Goal: Information Seeking & Learning: Compare options

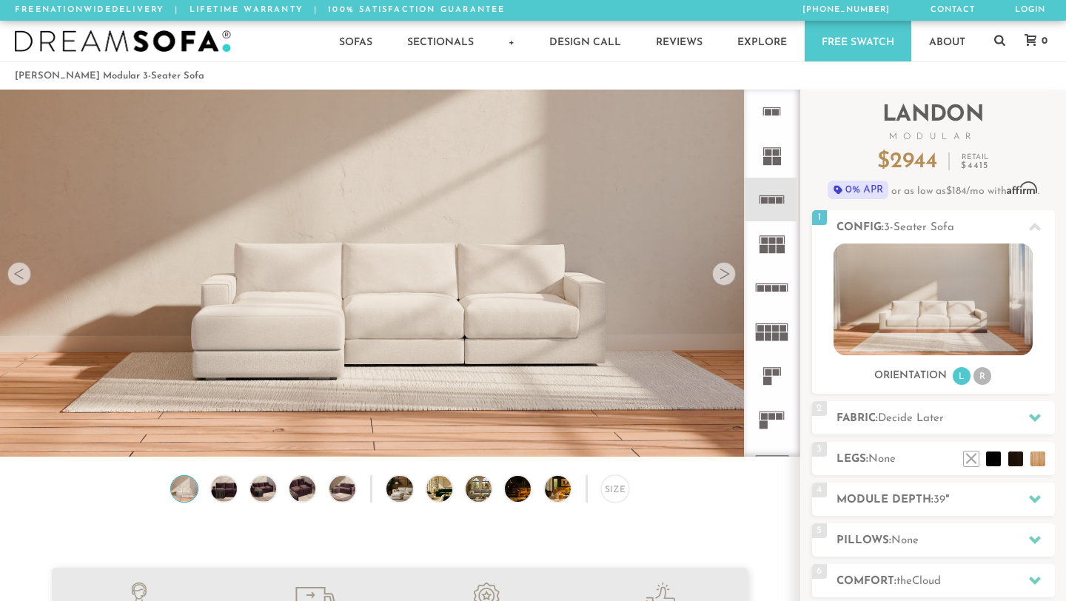
click at [775, 248] on icon at bounding box center [772, 243] width 44 height 44
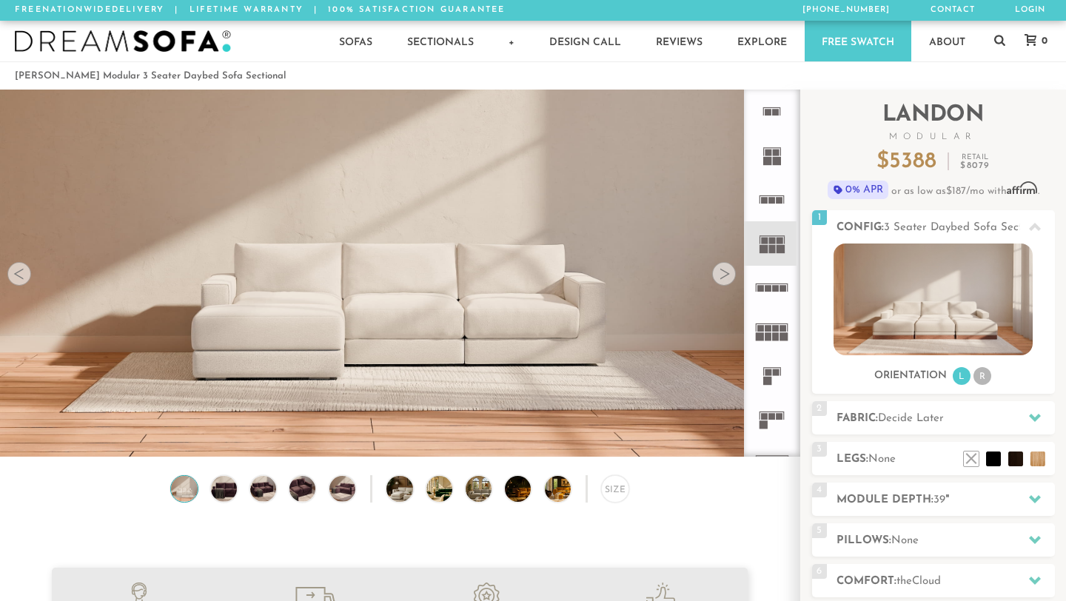
click at [776, 286] on rect at bounding box center [776, 288] width 7 height 7
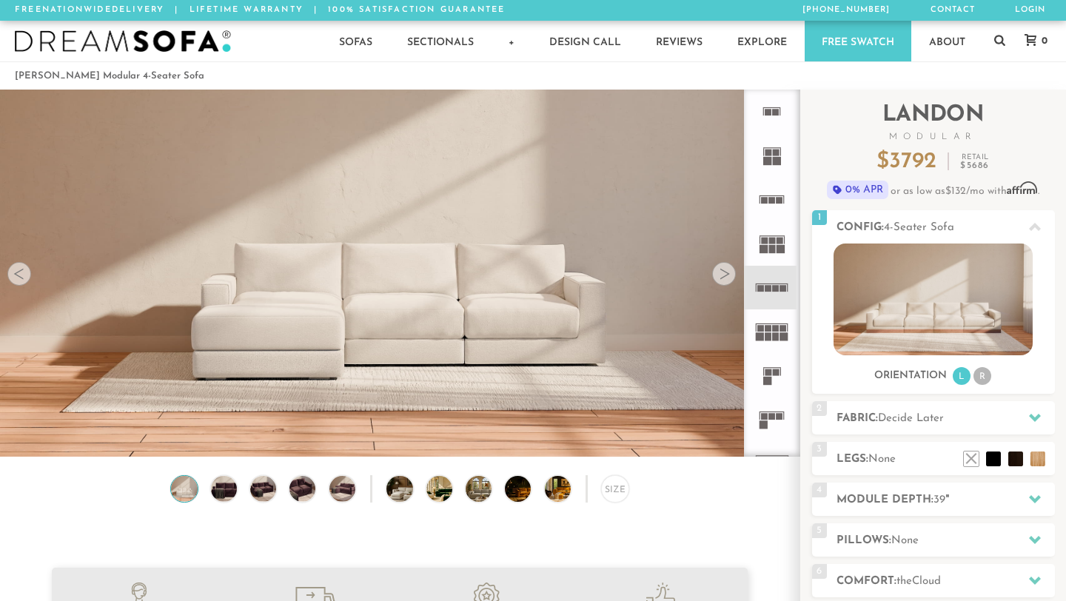
click at [774, 343] on icon at bounding box center [772, 332] width 44 height 44
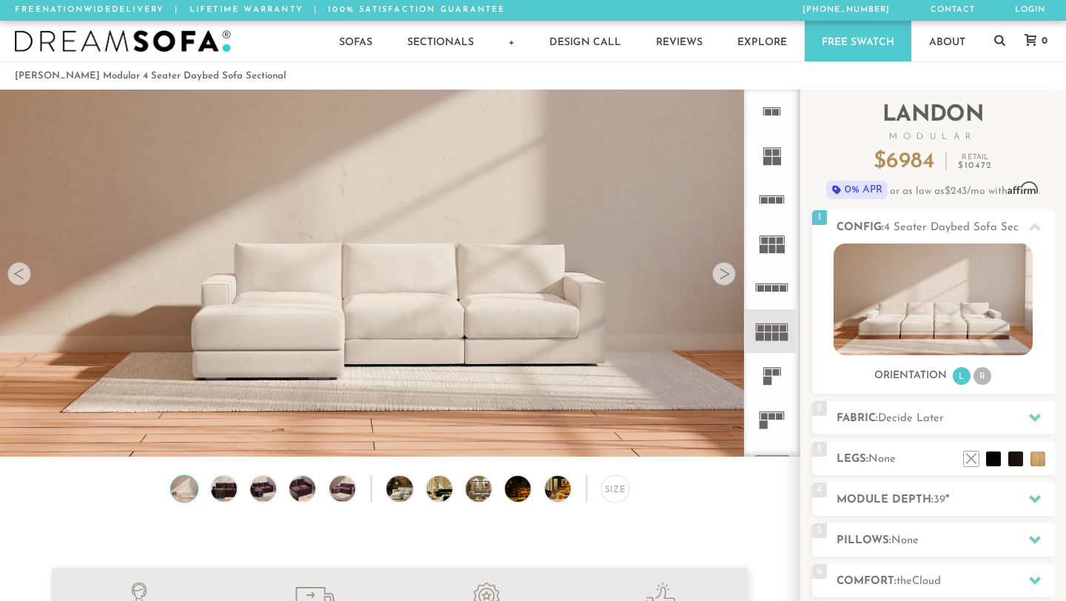
click at [768, 375] on rect at bounding box center [768, 373] width 7 height 7
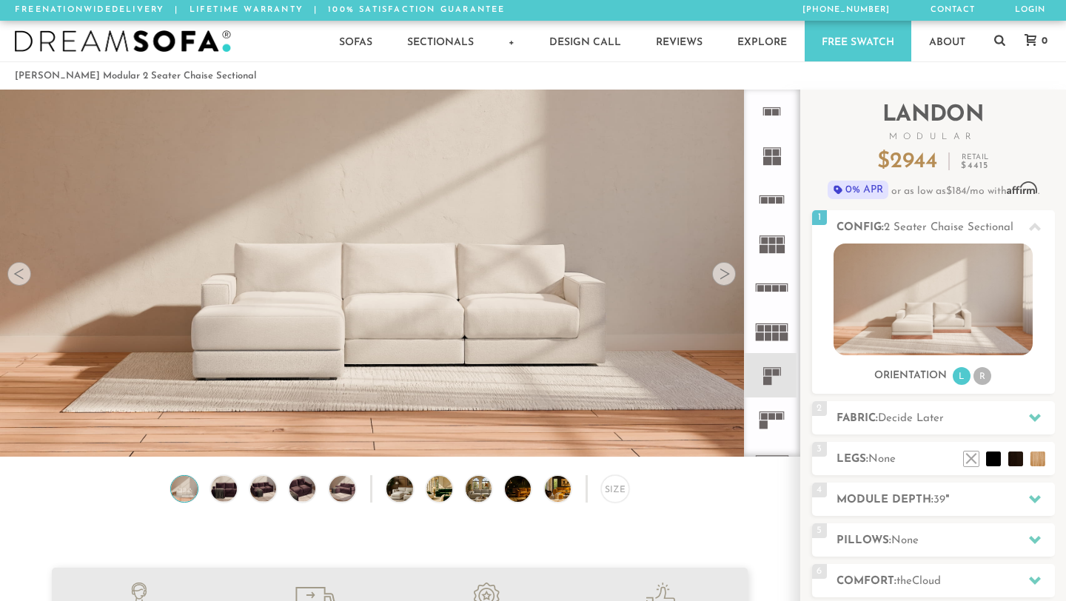
click at [776, 246] on icon at bounding box center [772, 243] width 44 height 44
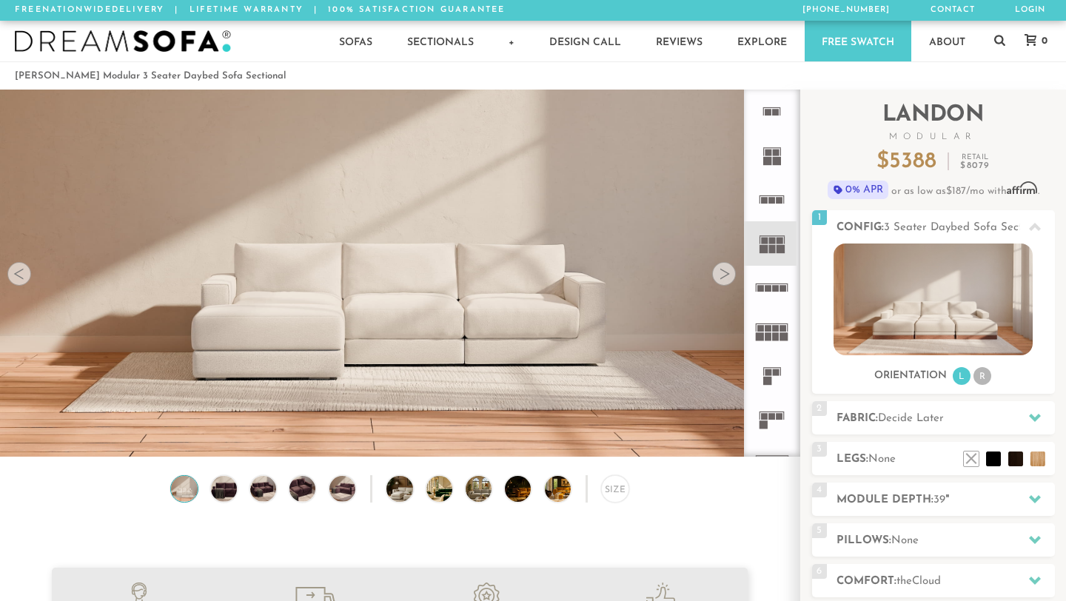
click at [769, 284] on rect at bounding box center [772, 284] width 33 height 1
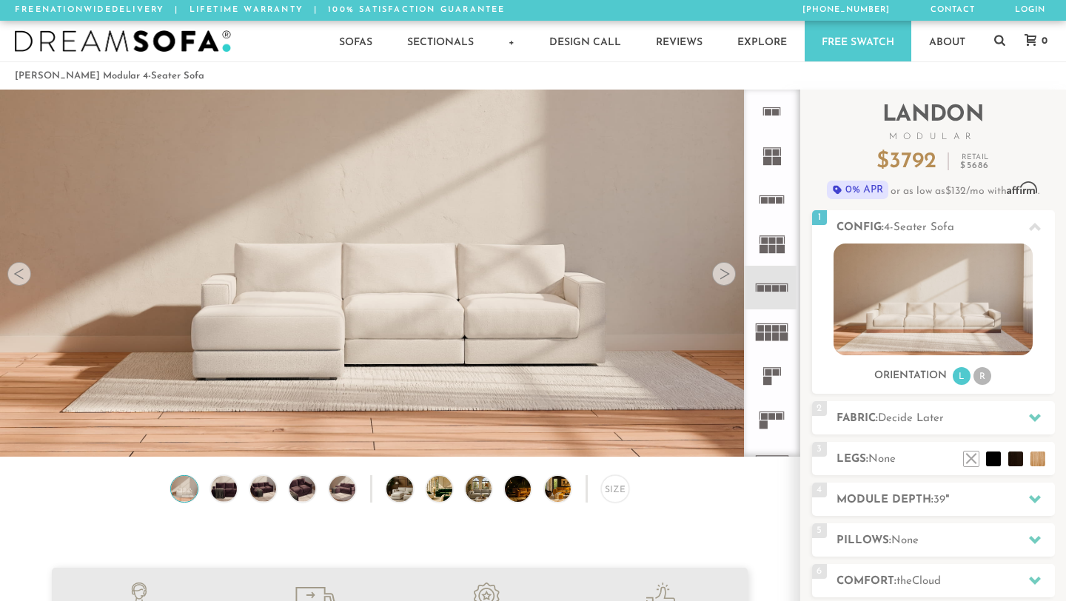
click at [721, 275] on div at bounding box center [724, 274] width 24 height 24
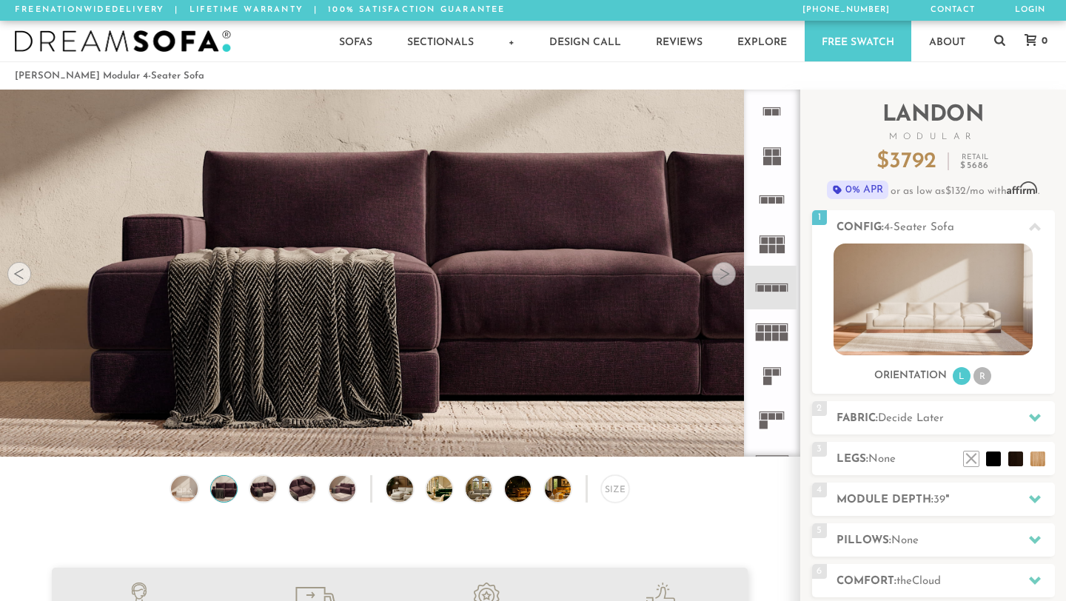
click at [721, 275] on div at bounding box center [724, 274] width 24 height 24
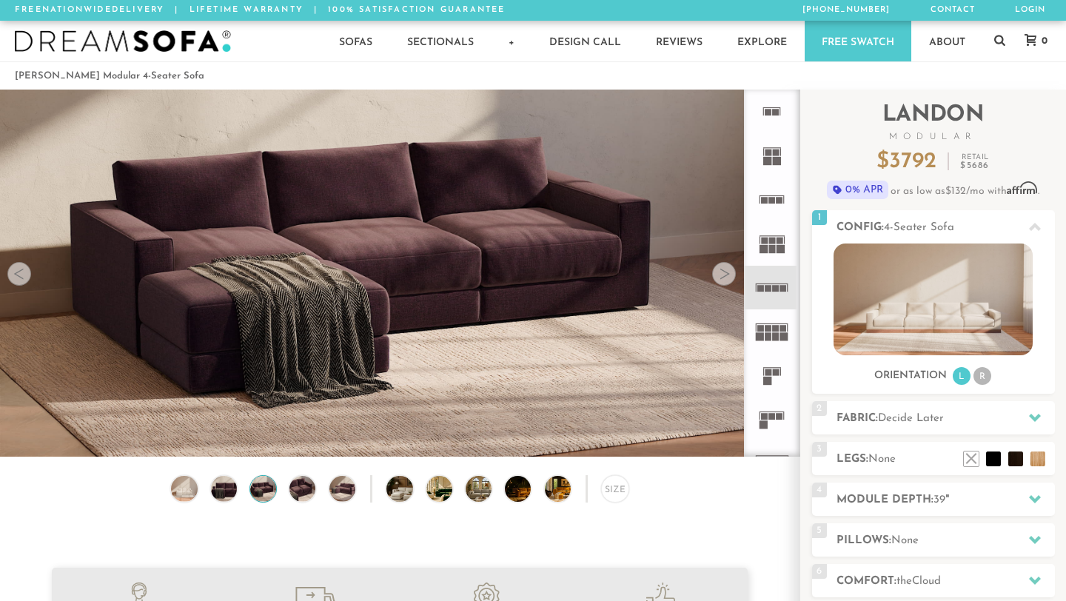
click at [721, 275] on div at bounding box center [724, 274] width 24 height 24
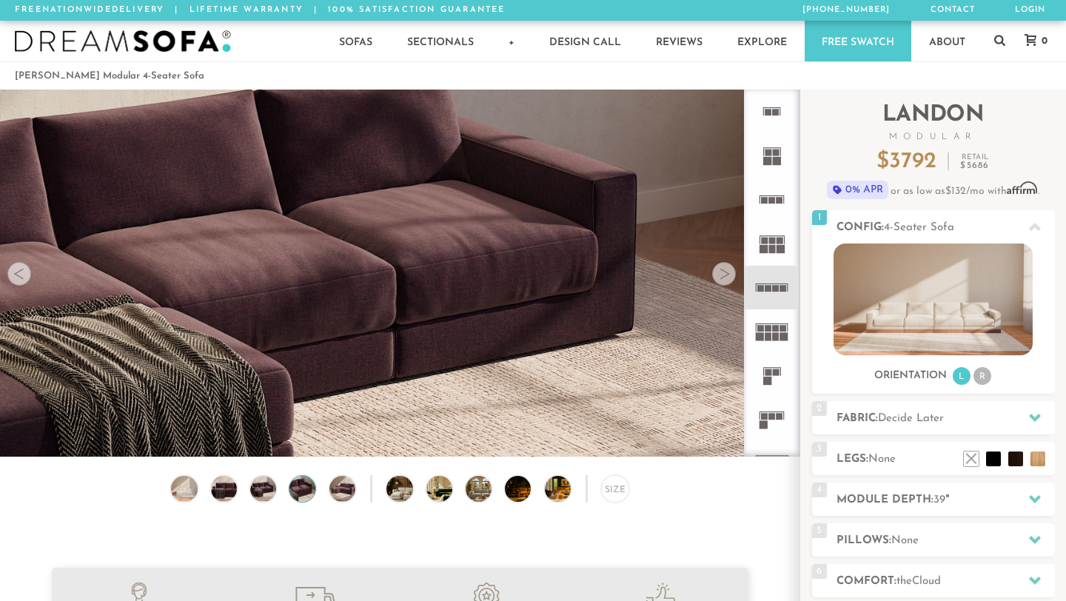
click at [721, 275] on div at bounding box center [724, 274] width 24 height 24
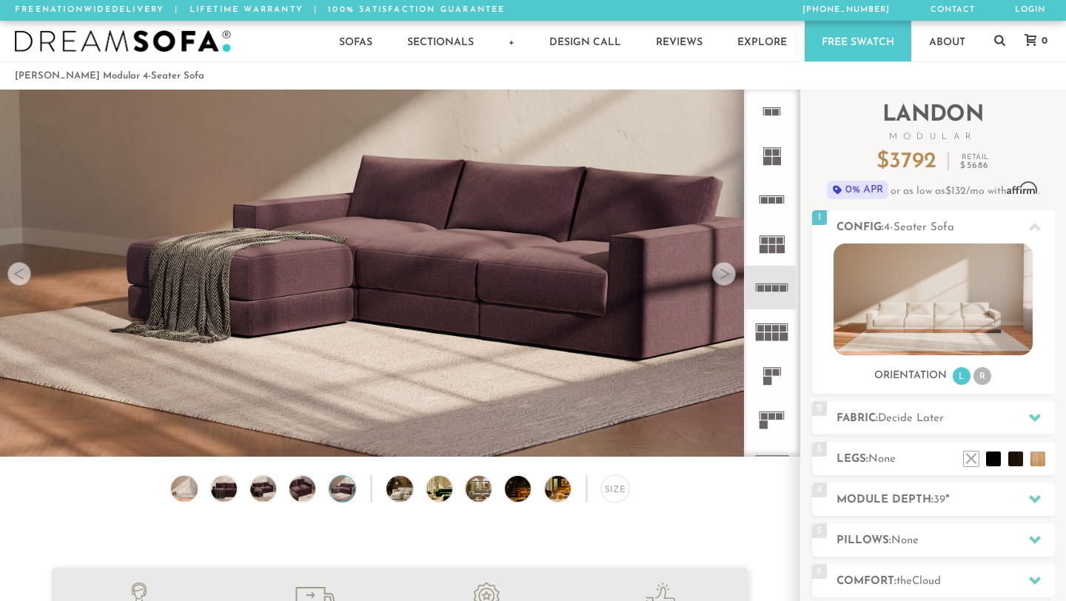
click at [721, 275] on div at bounding box center [724, 274] width 24 height 24
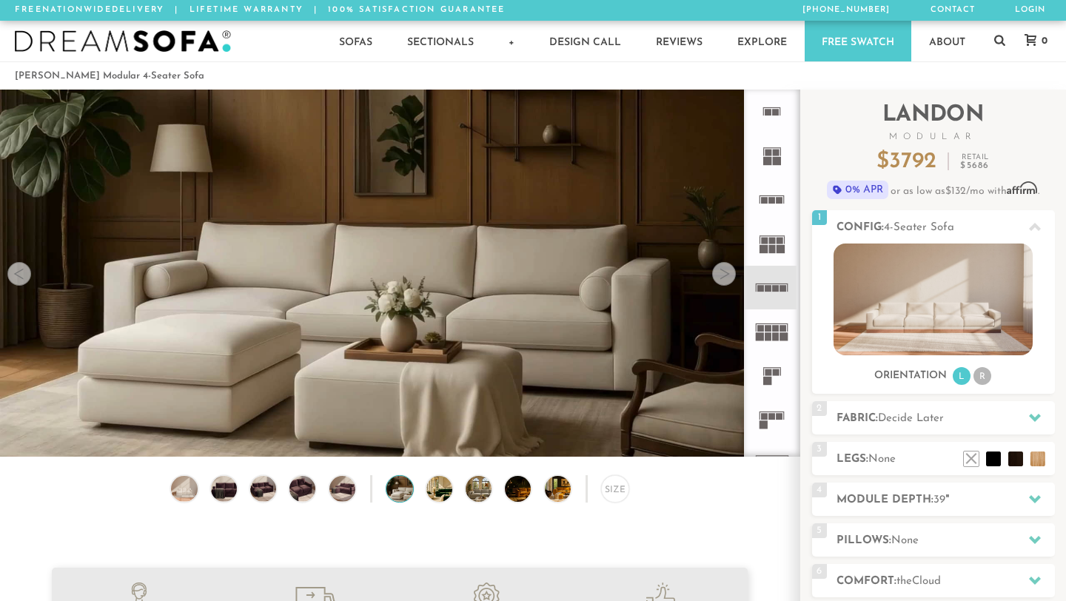
click at [721, 275] on div at bounding box center [724, 274] width 24 height 24
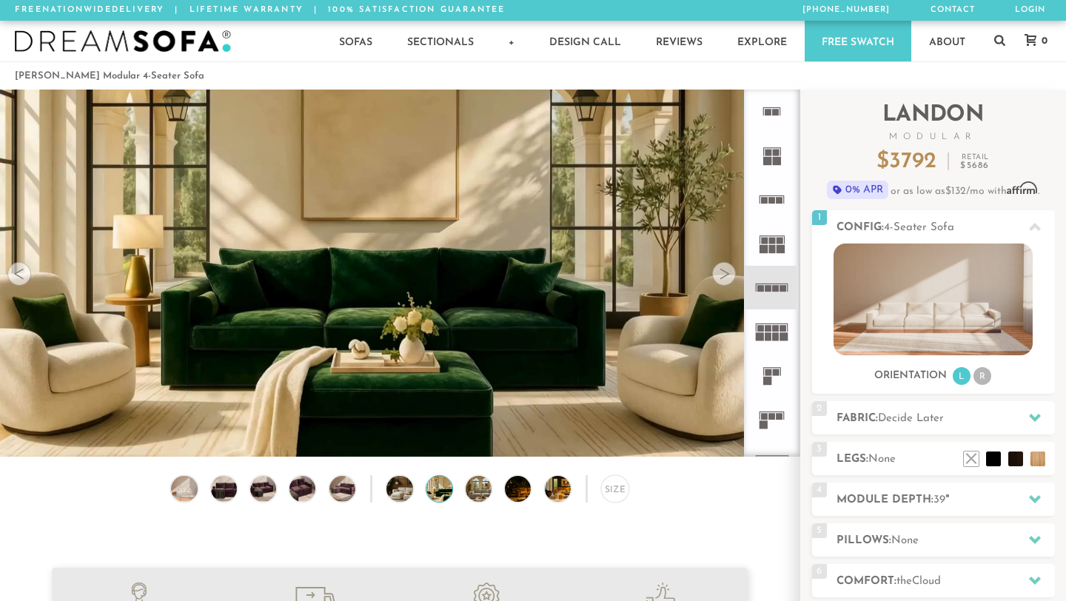
click at [721, 275] on div at bounding box center [724, 274] width 24 height 24
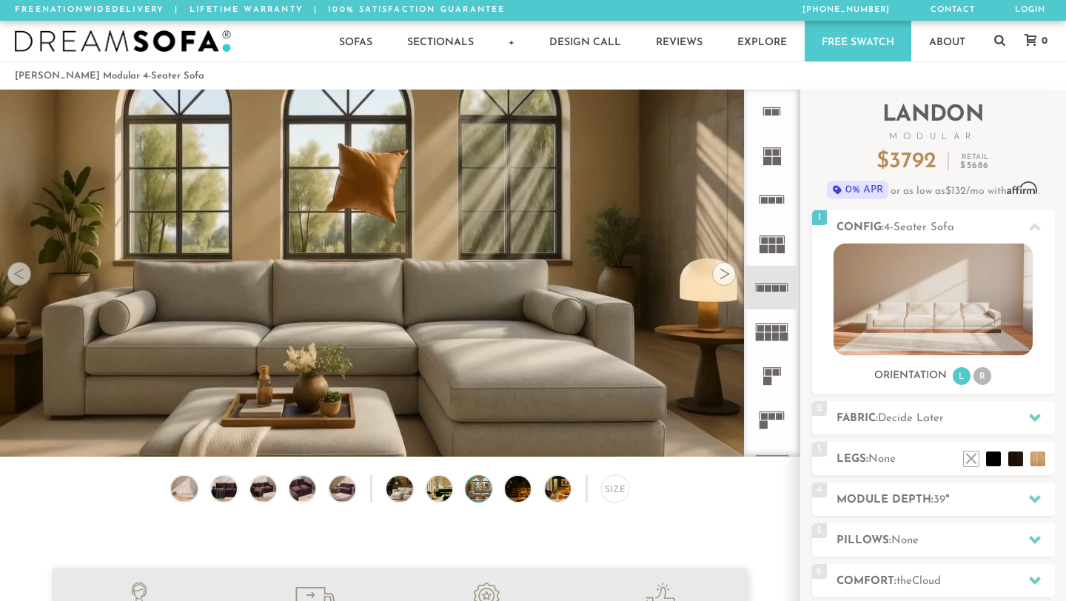
click at [721, 275] on div at bounding box center [724, 274] width 24 height 24
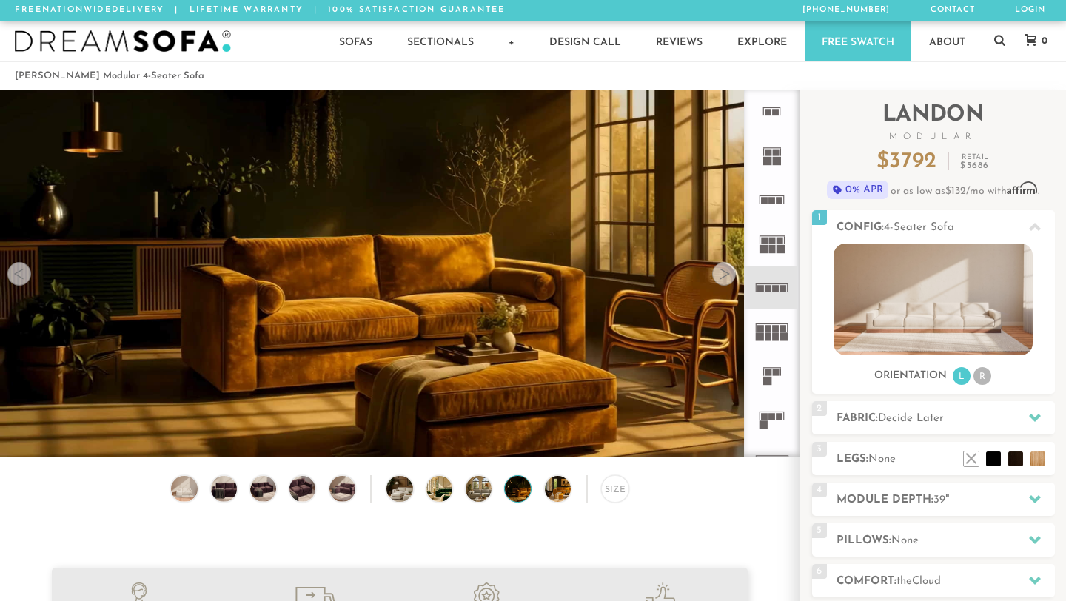
click at [721, 275] on div at bounding box center [724, 274] width 24 height 24
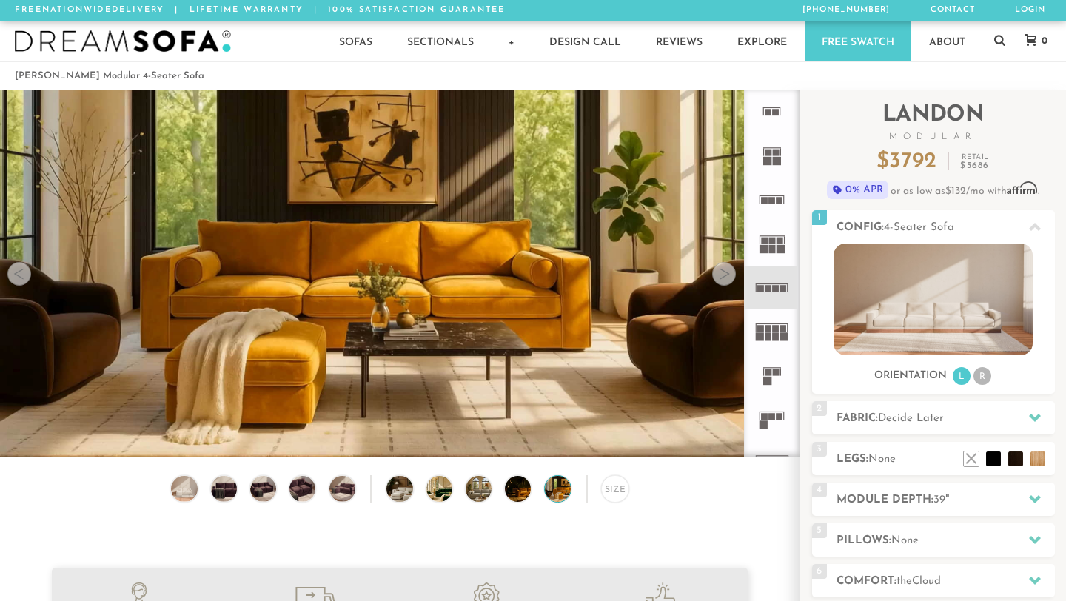
click at [721, 275] on div at bounding box center [724, 274] width 24 height 24
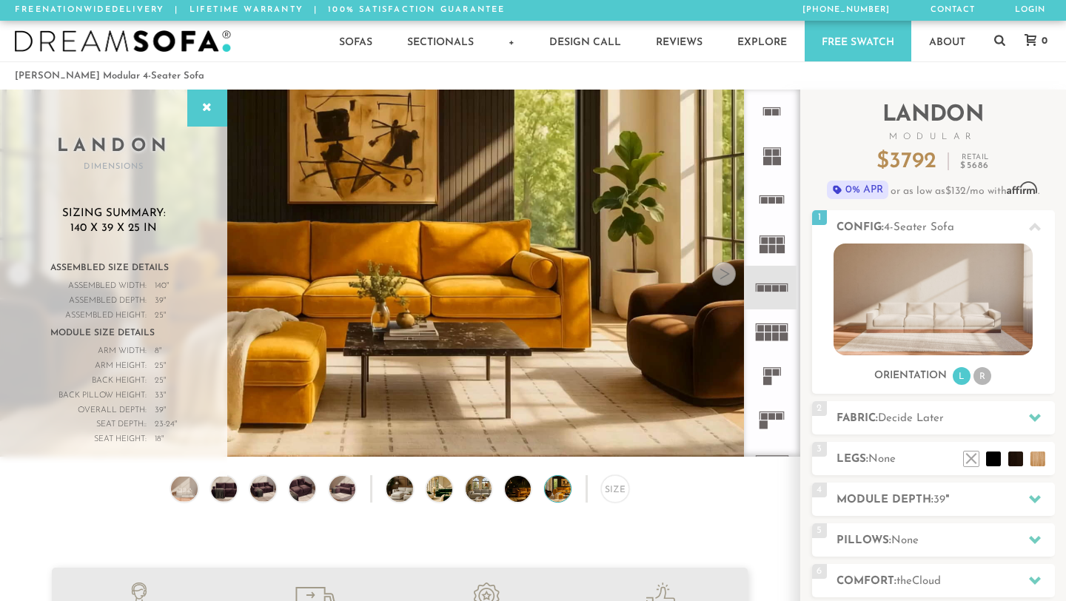
click at [721, 275] on div at bounding box center [724, 274] width 24 height 24
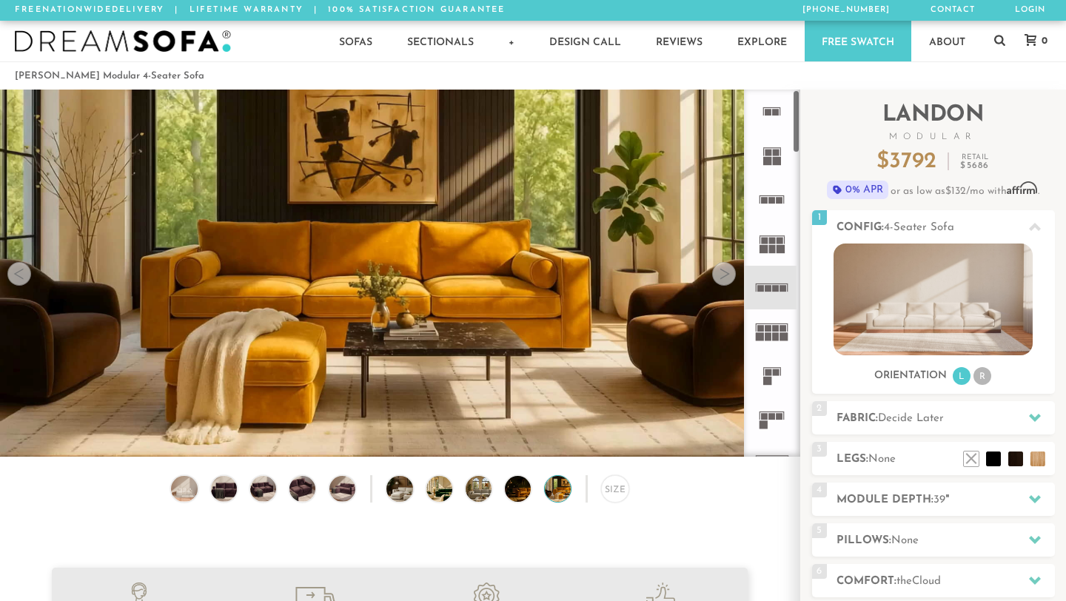
click at [771, 327] on rect at bounding box center [768, 328] width 7 height 7
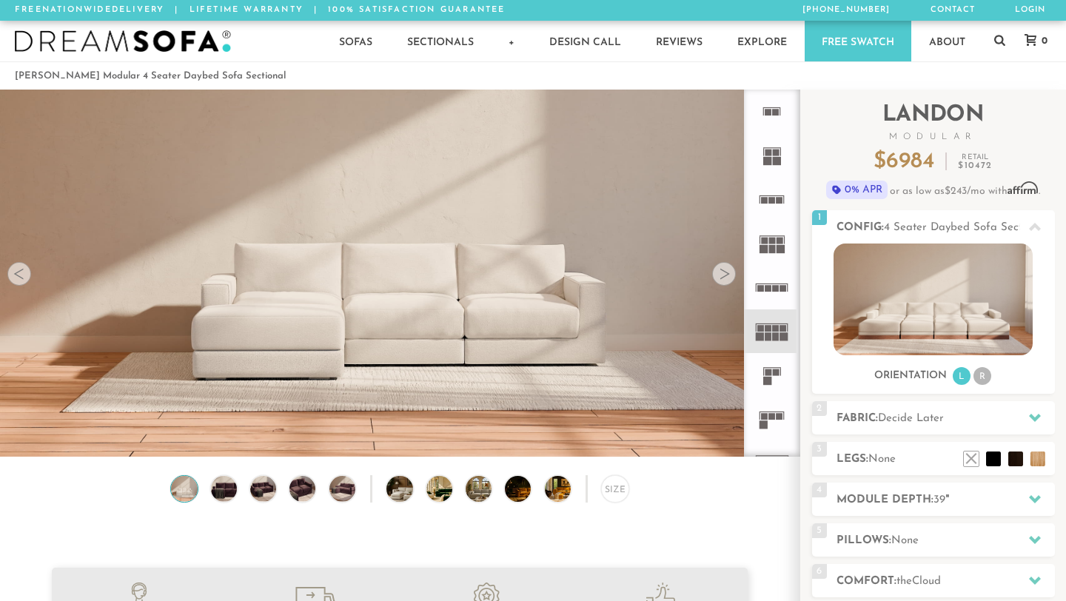
click at [771, 359] on icon at bounding box center [772, 375] width 44 height 44
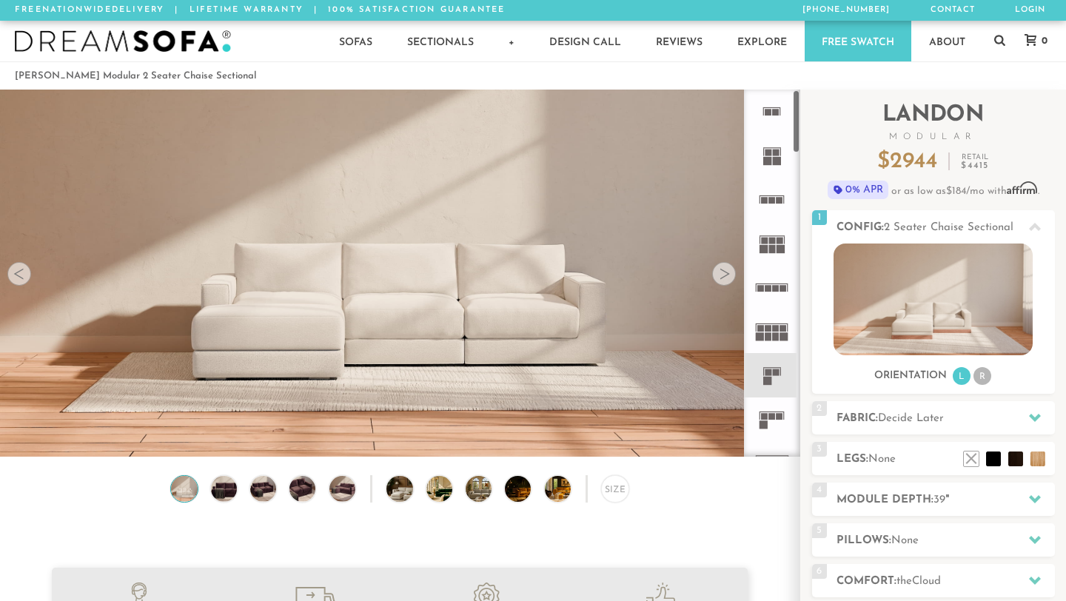
click at [768, 415] on icon at bounding box center [772, 420] width 44 height 44
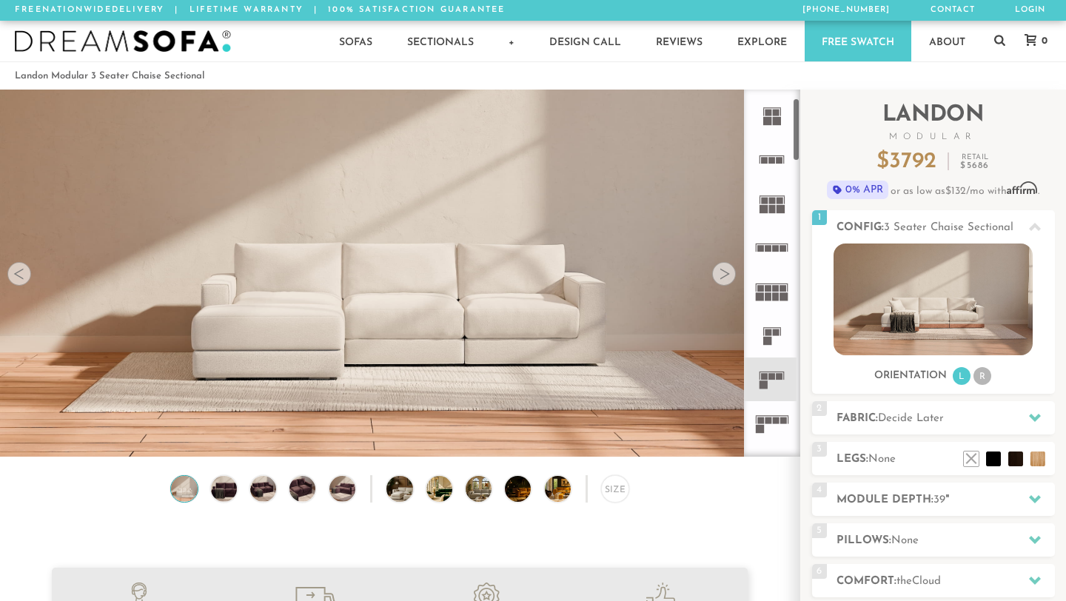
scroll to position [104, 0]
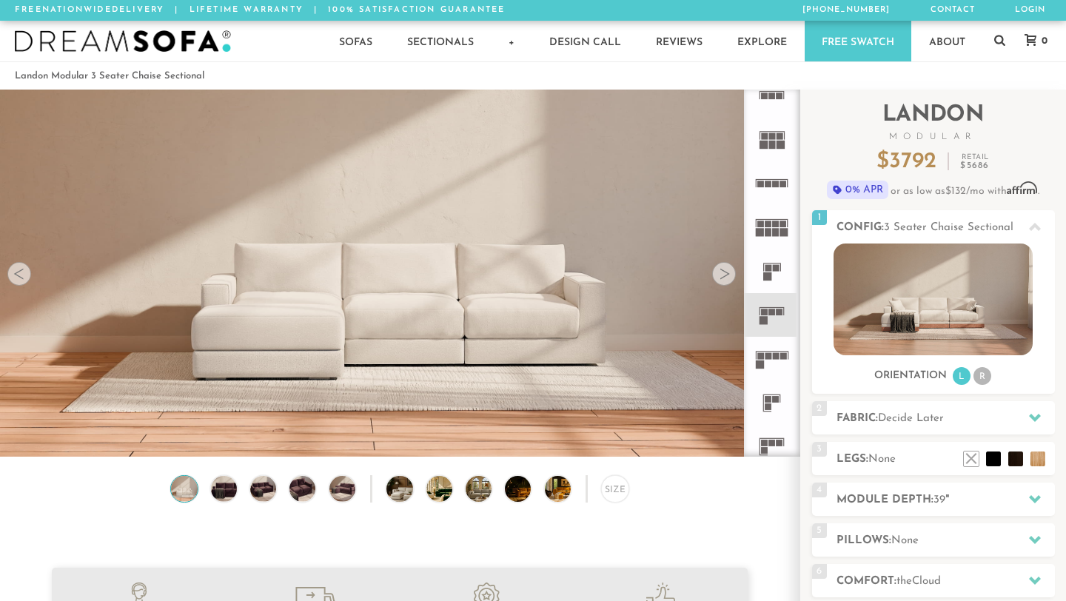
click at [775, 355] on rect at bounding box center [776, 356] width 7 height 7
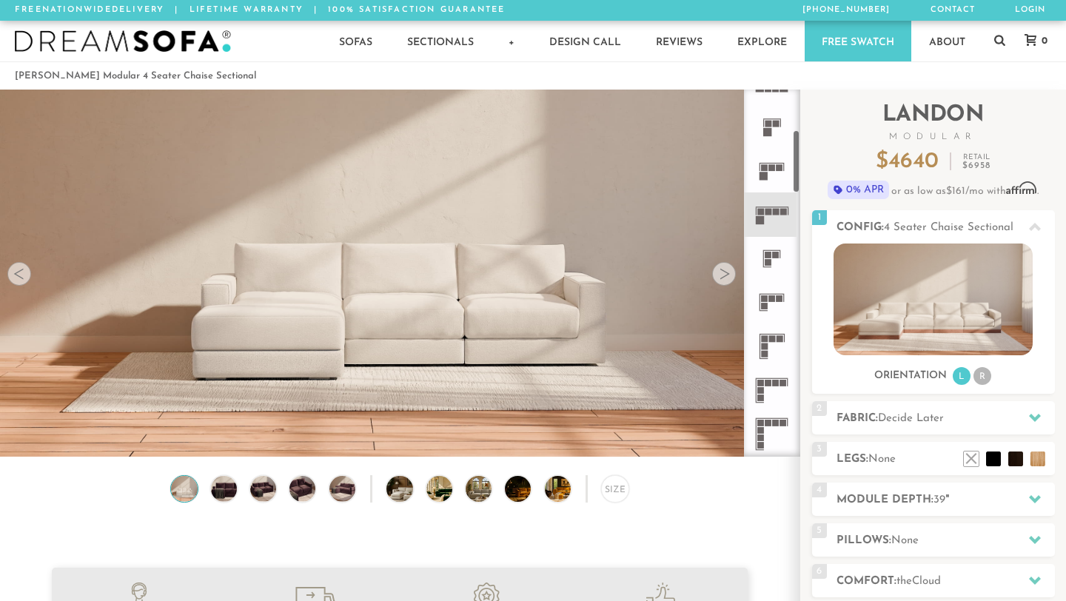
scroll to position [265, 0]
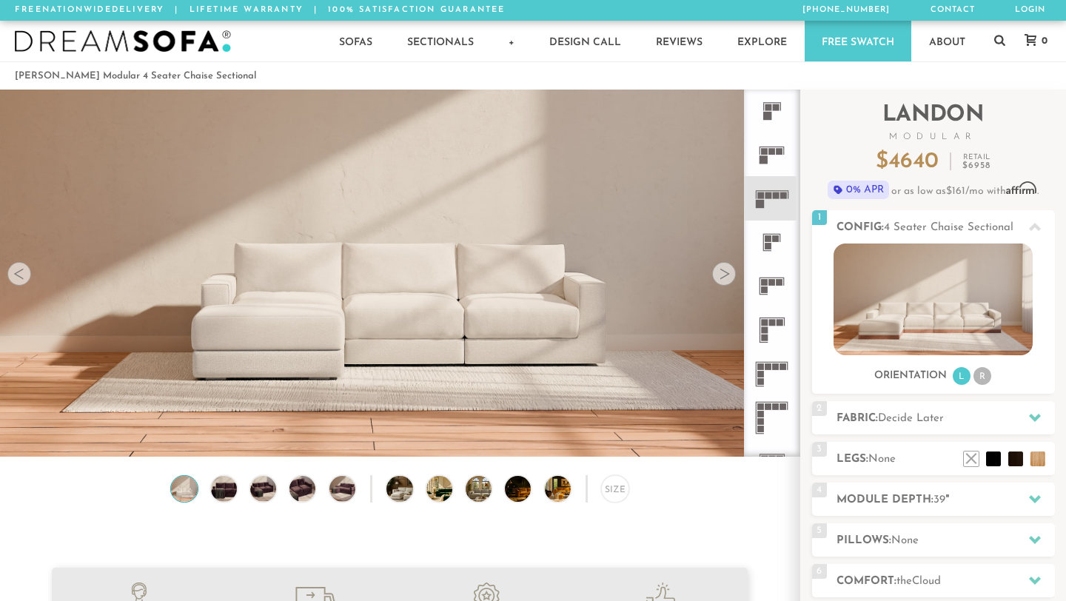
click at [774, 244] on icon at bounding box center [772, 243] width 44 height 44
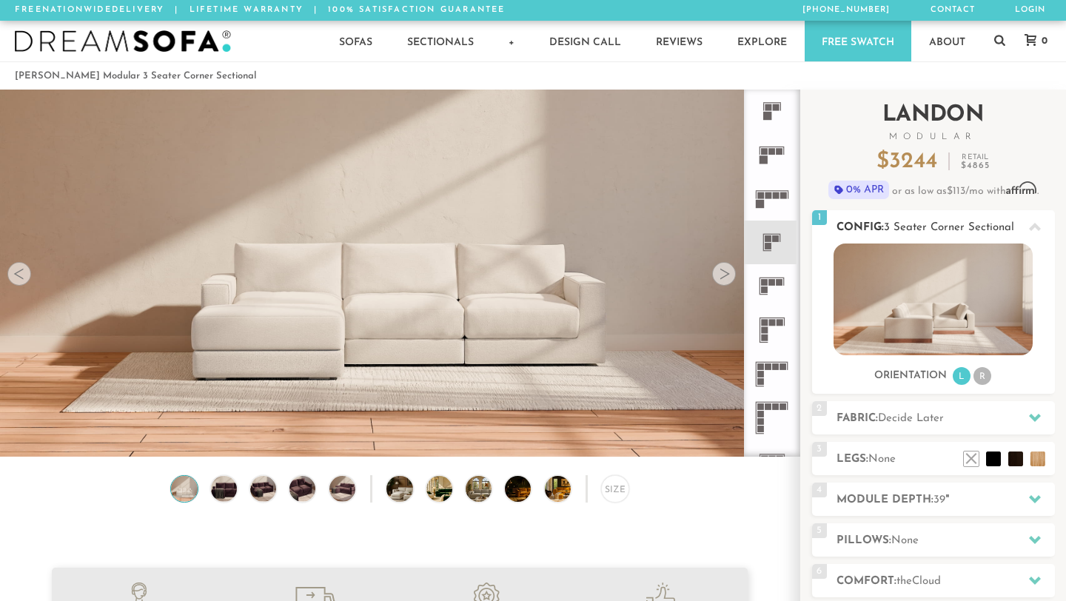
click at [985, 379] on li "R" at bounding box center [983, 376] width 18 height 18
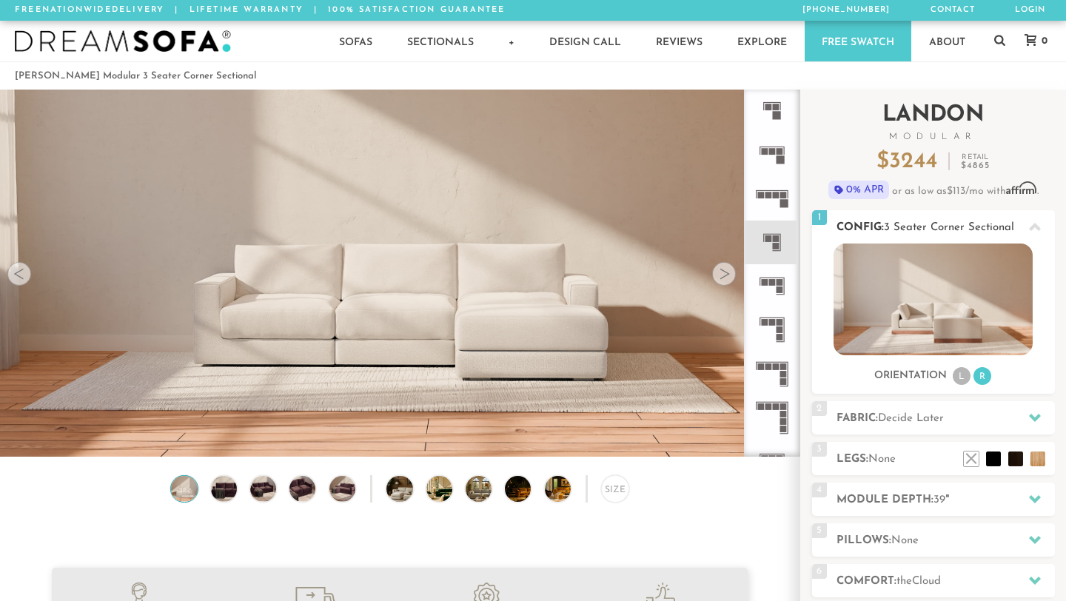
click at [959, 381] on li "L" at bounding box center [962, 376] width 18 height 18
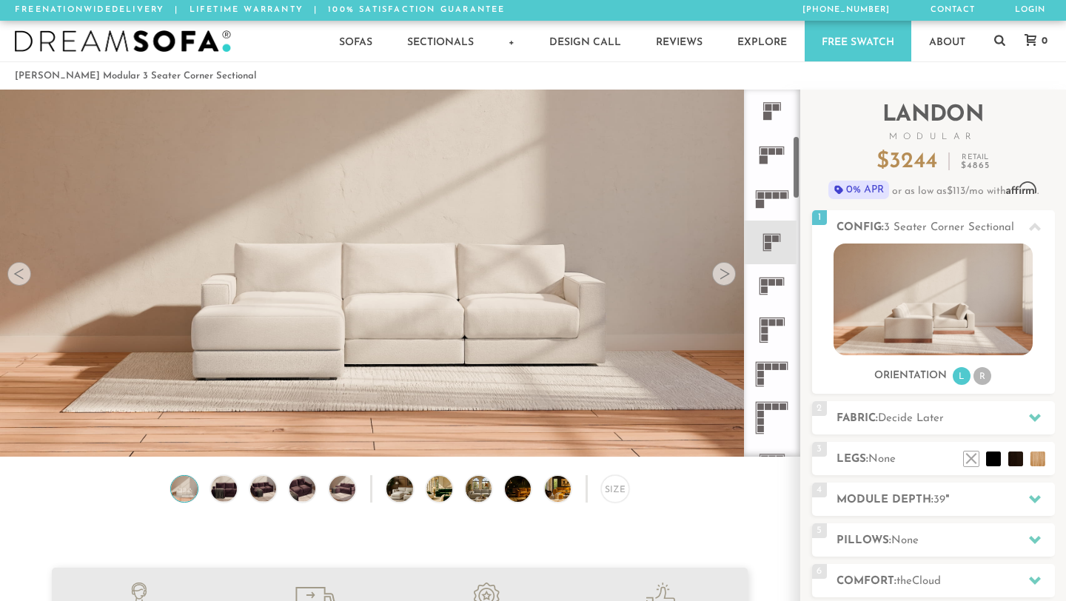
click at [761, 291] on icon at bounding box center [772, 286] width 44 height 44
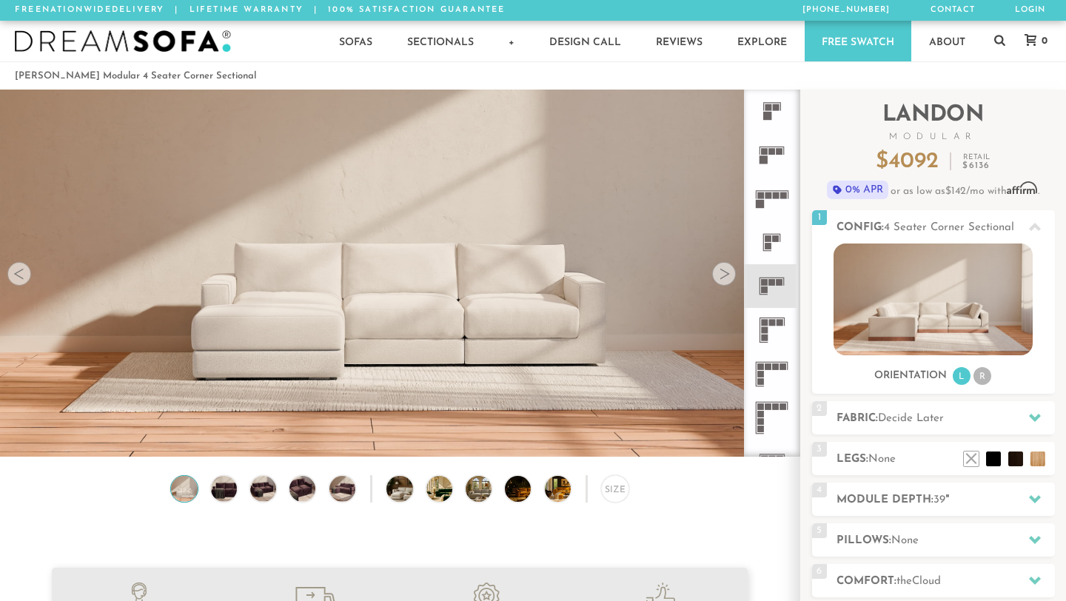
click at [769, 332] on icon at bounding box center [772, 330] width 44 height 44
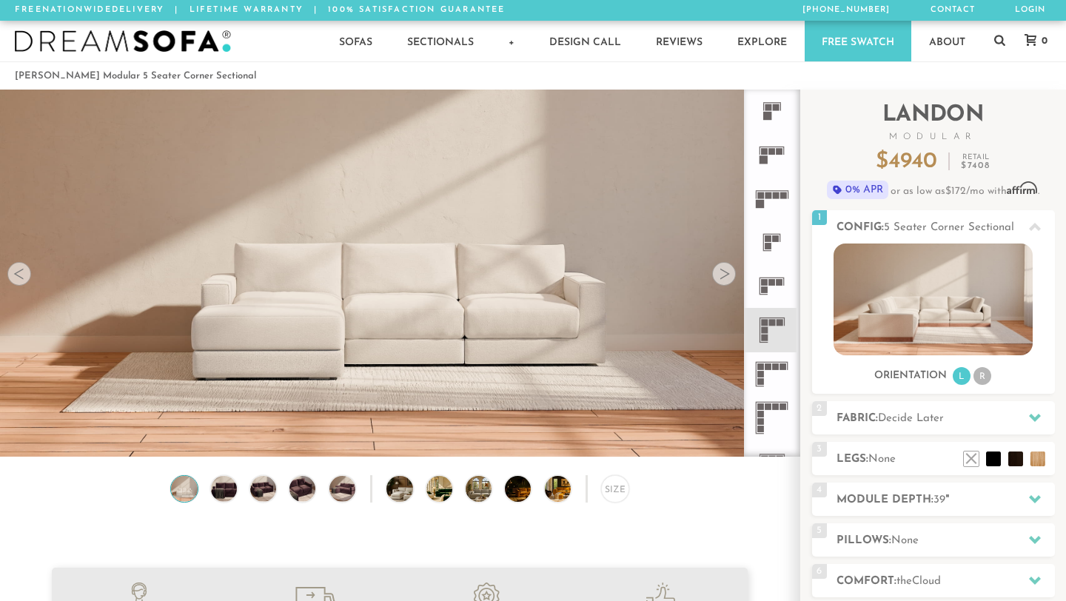
click at [776, 362] on icon at bounding box center [772, 375] width 44 height 44
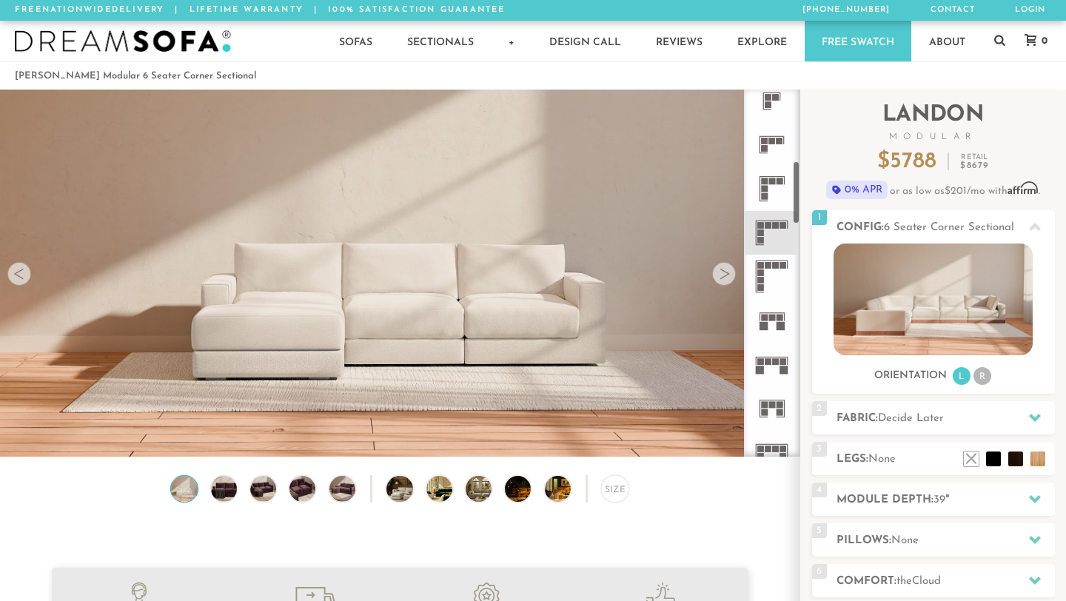
scroll to position [410, 0]
click at [764, 321] on rect at bounding box center [764, 323] width 8 height 8
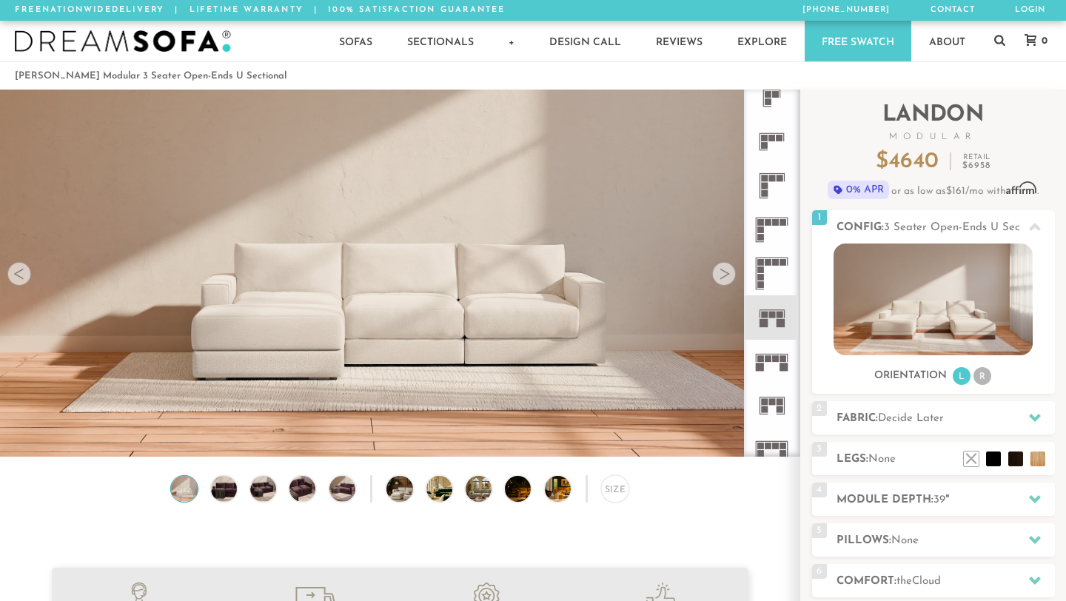
click at [765, 370] on icon at bounding box center [772, 362] width 44 height 44
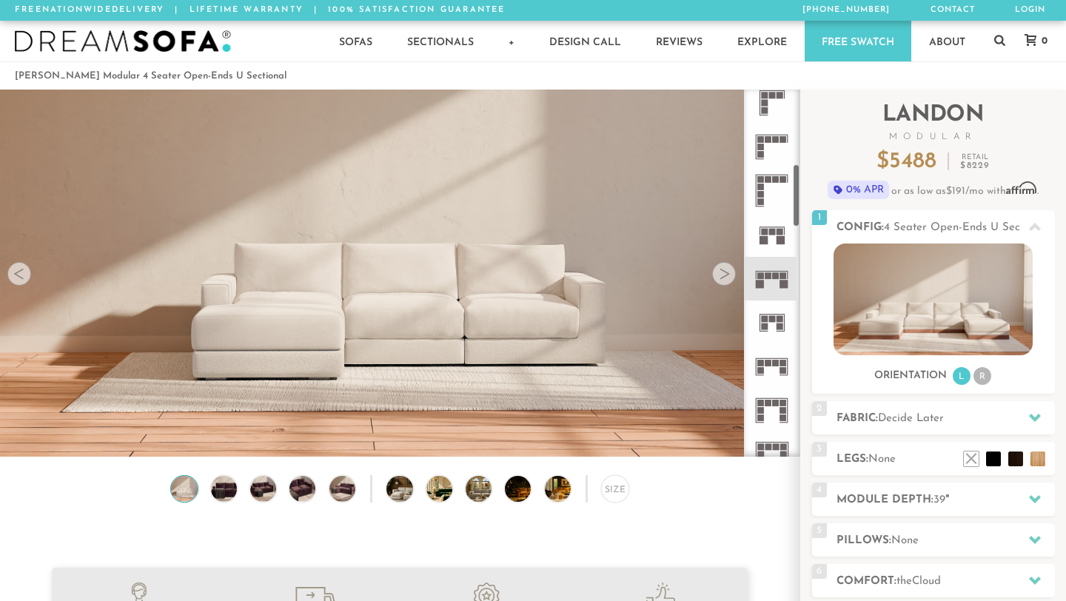
scroll to position [493, 0]
click at [1028, 225] on div at bounding box center [1035, 227] width 31 height 30
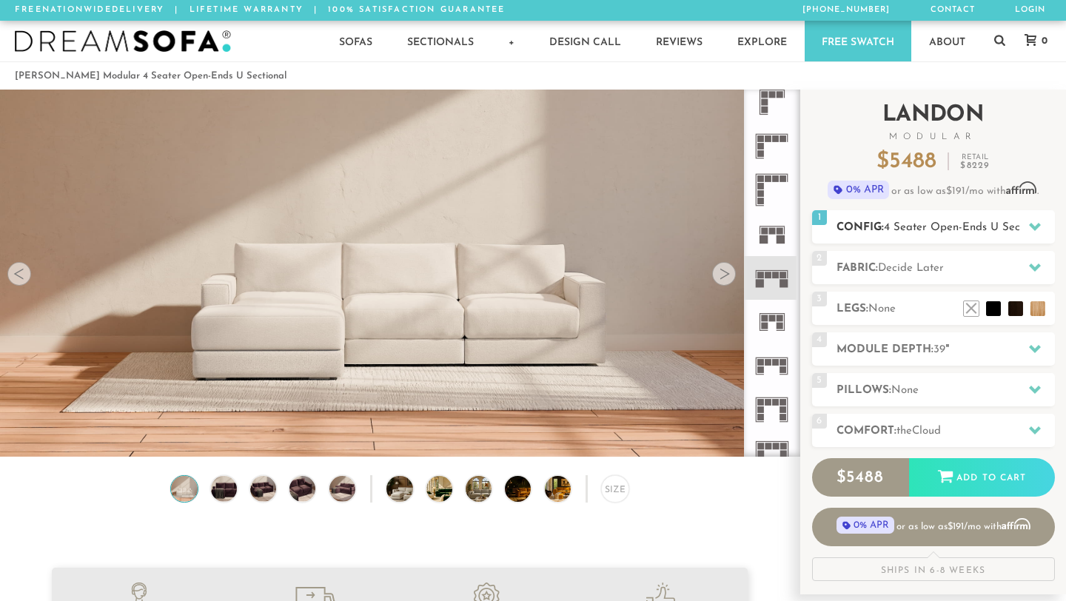
click at [1035, 225] on icon at bounding box center [1035, 227] width 12 height 12
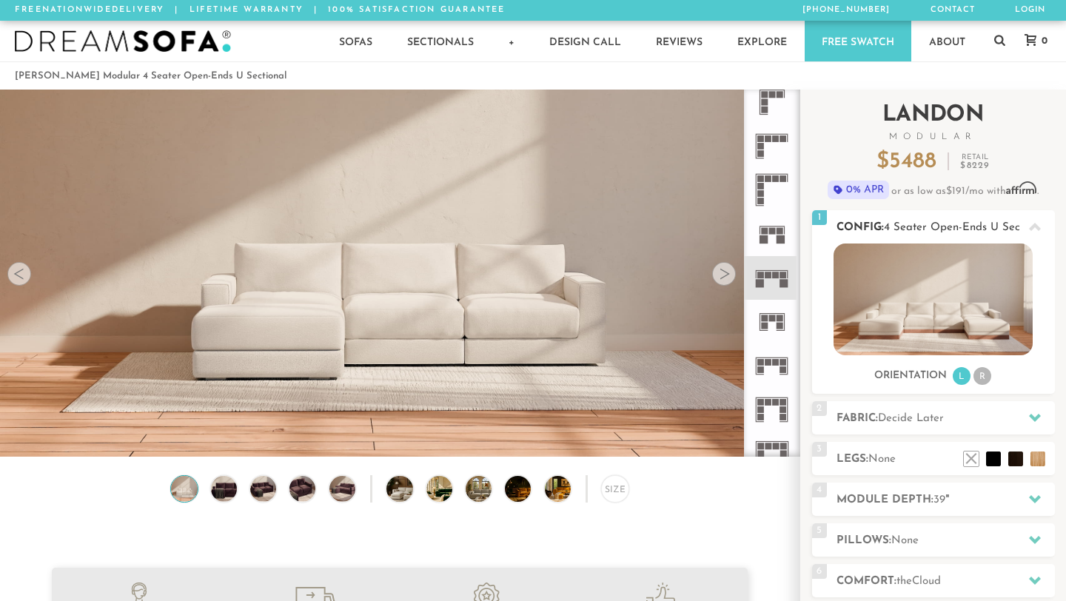
click at [953, 230] on span "4 Seater Open-Ends U Sectional" at bounding box center [966, 227] width 164 height 11
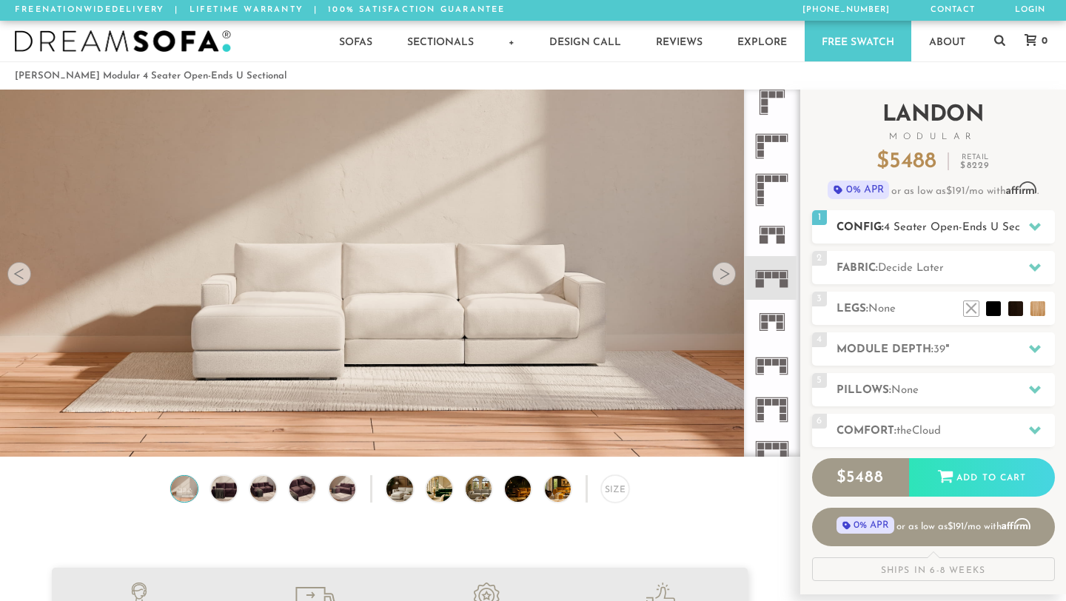
click at [953, 230] on span "4 Seater Open-Ends U Sectional" at bounding box center [966, 227] width 164 height 11
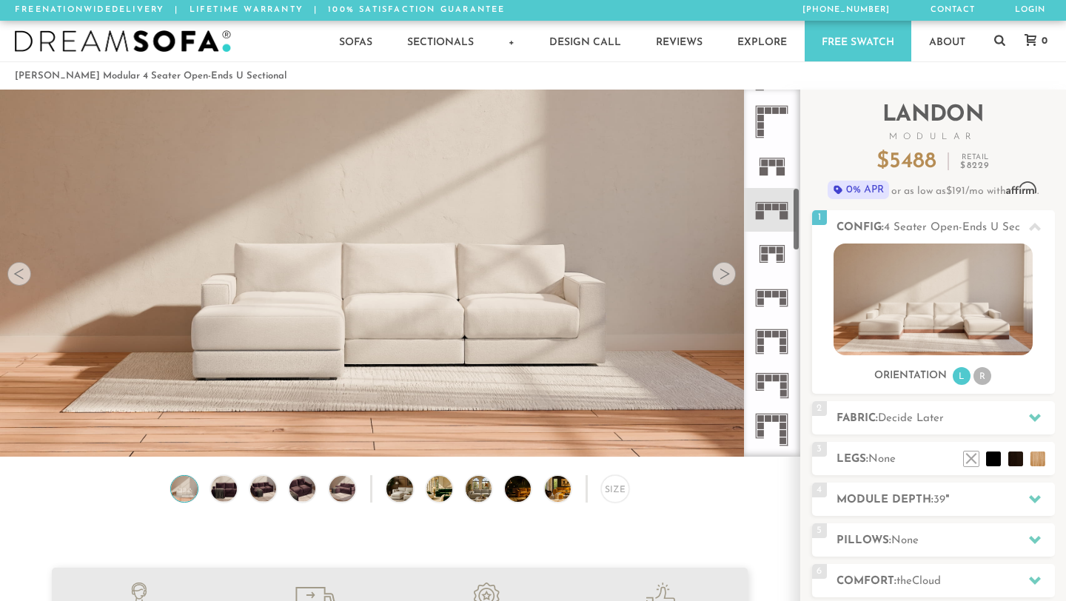
scroll to position [562, 0]
click at [777, 256] on rect at bounding box center [780, 257] width 7 height 7
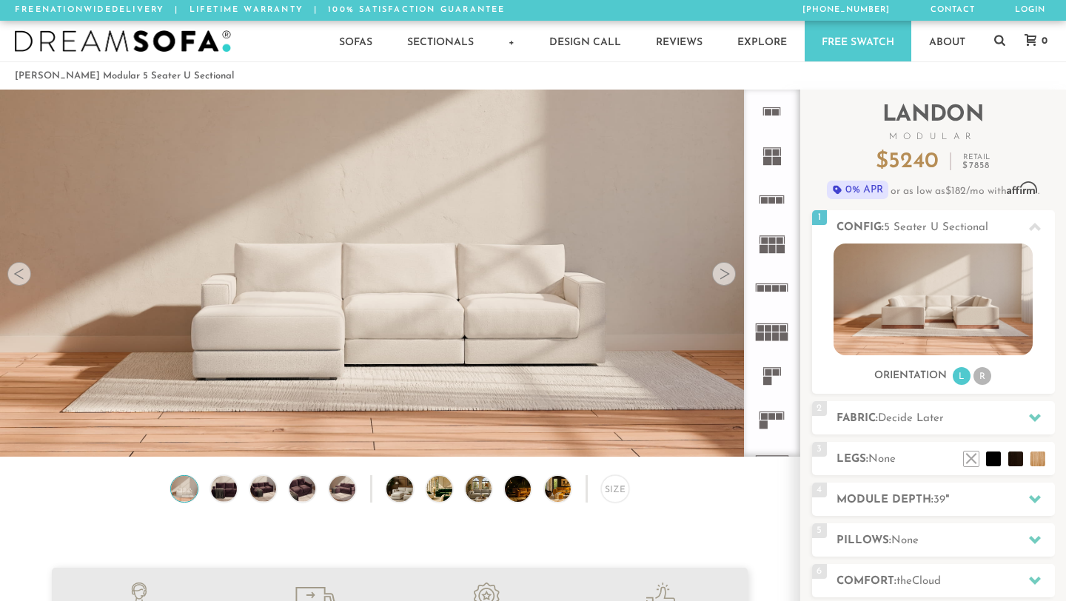
click at [772, 106] on icon at bounding box center [772, 112] width 44 height 44
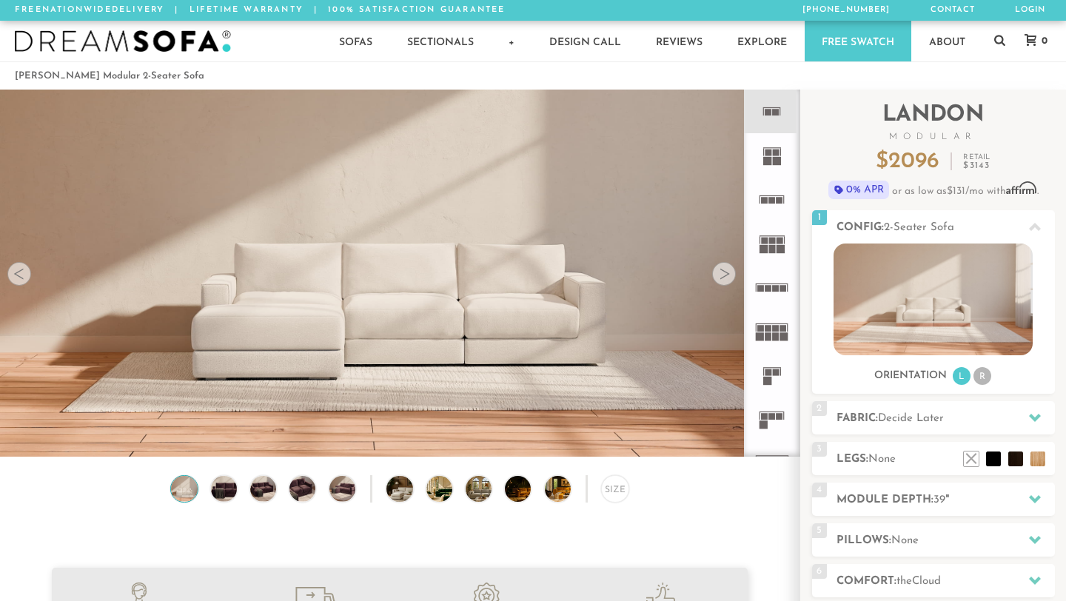
click at [773, 158] on rect at bounding box center [777, 161] width 8 height 8
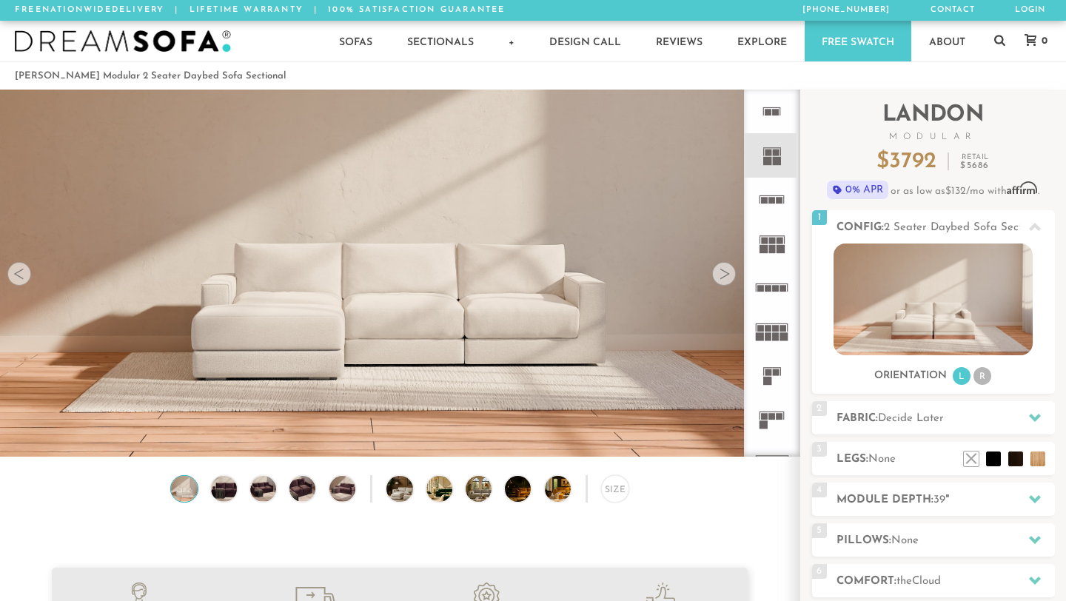
click at [775, 117] on icon at bounding box center [772, 112] width 44 height 44
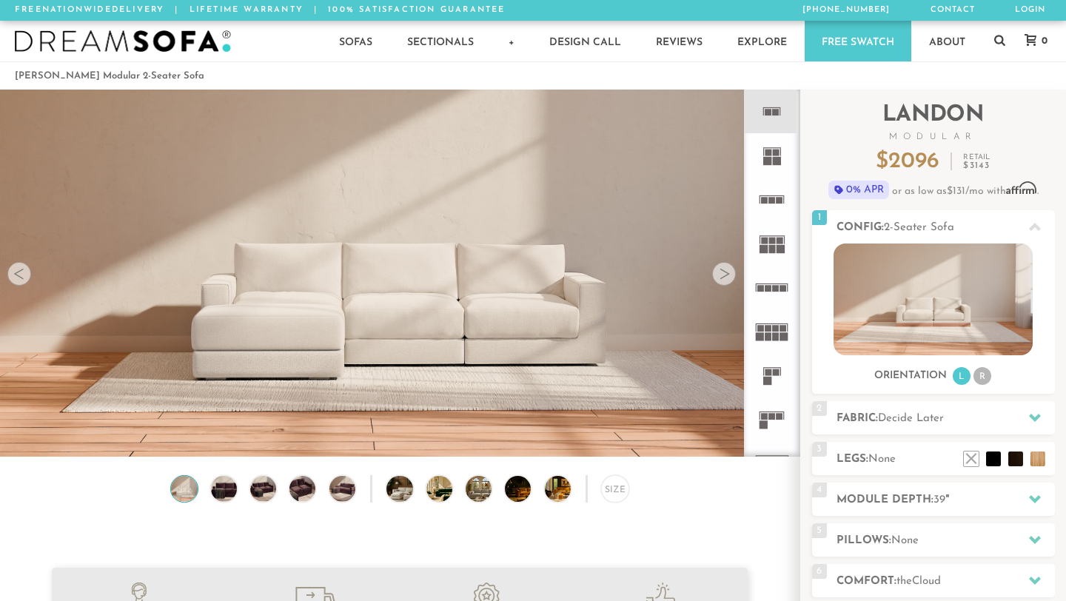
click at [771, 162] on rect at bounding box center [768, 161] width 8 height 8
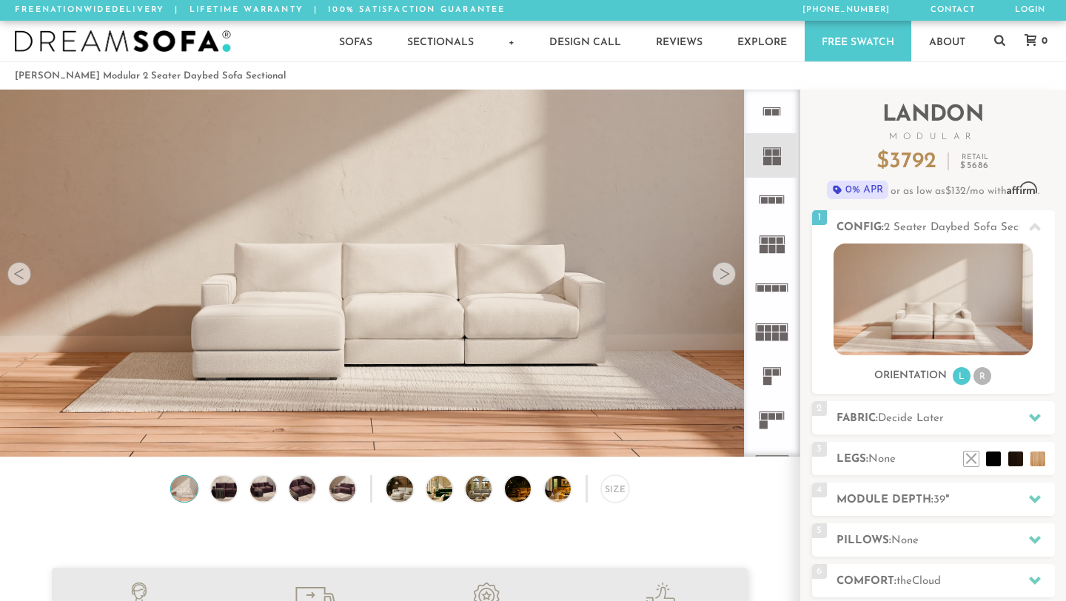
click at [770, 211] on icon at bounding box center [772, 200] width 44 height 44
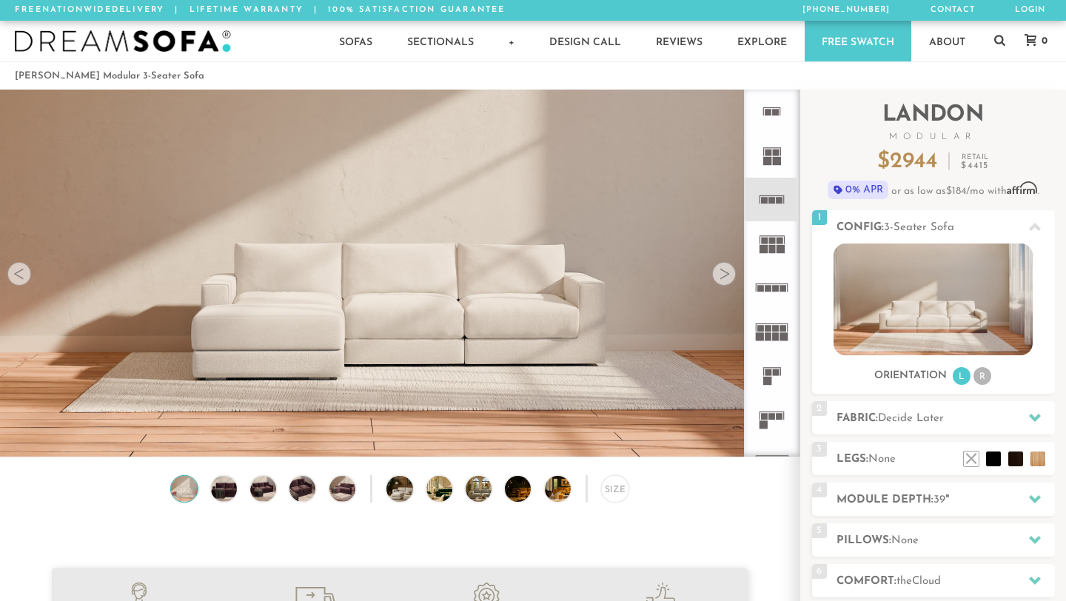
click at [770, 241] on rect at bounding box center [772, 241] width 7 height 7
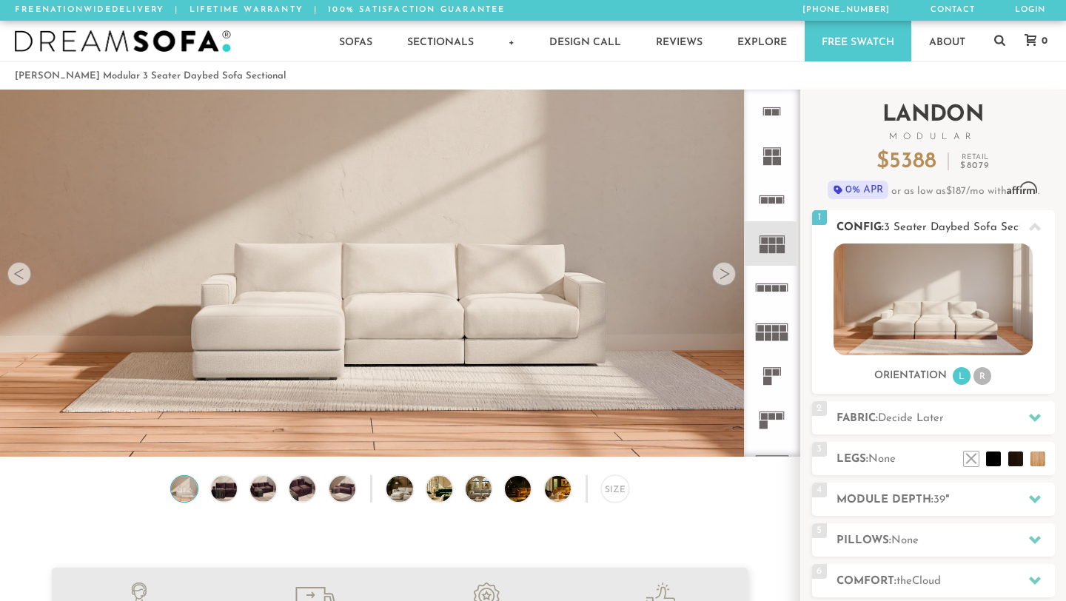
click at [981, 379] on li "R" at bounding box center [983, 376] width 18 height 18
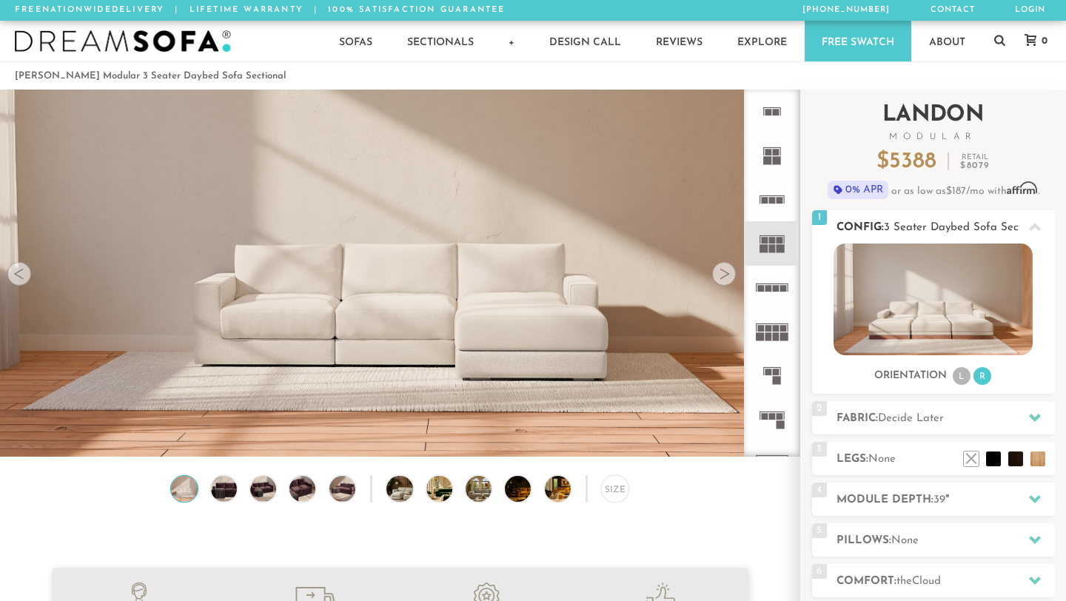
click at [955, 378] on li "L" at bounding box center [962, 376] width 18 height 18
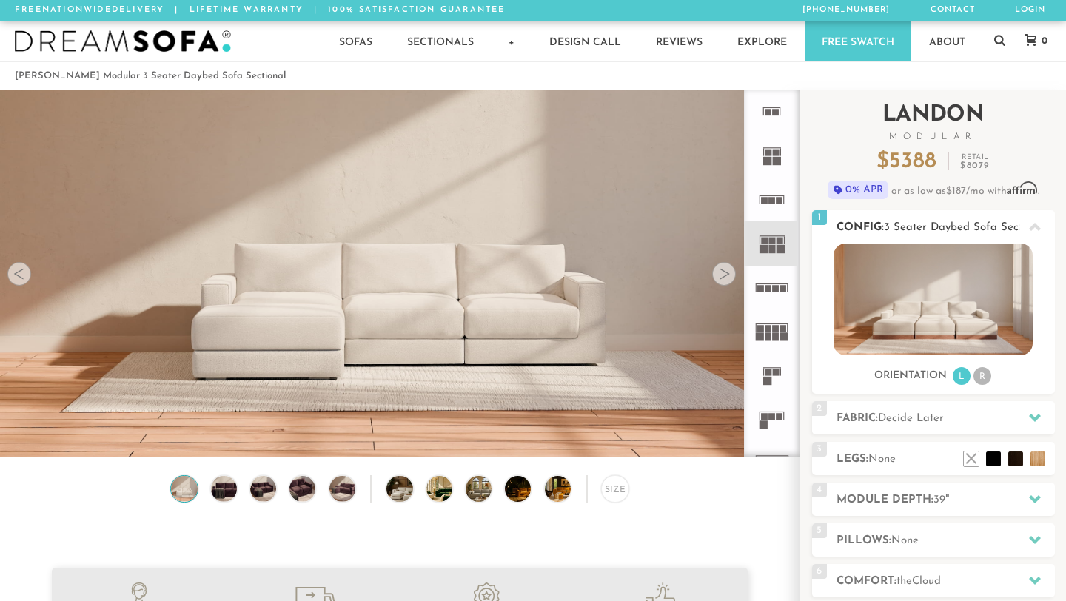
click at [972, 380] on ul "L R" at bounding box center [972, 377] width 41 height 20
click at [981, 378] on li "R" at bounding box center [983, 376] width 18 height 18
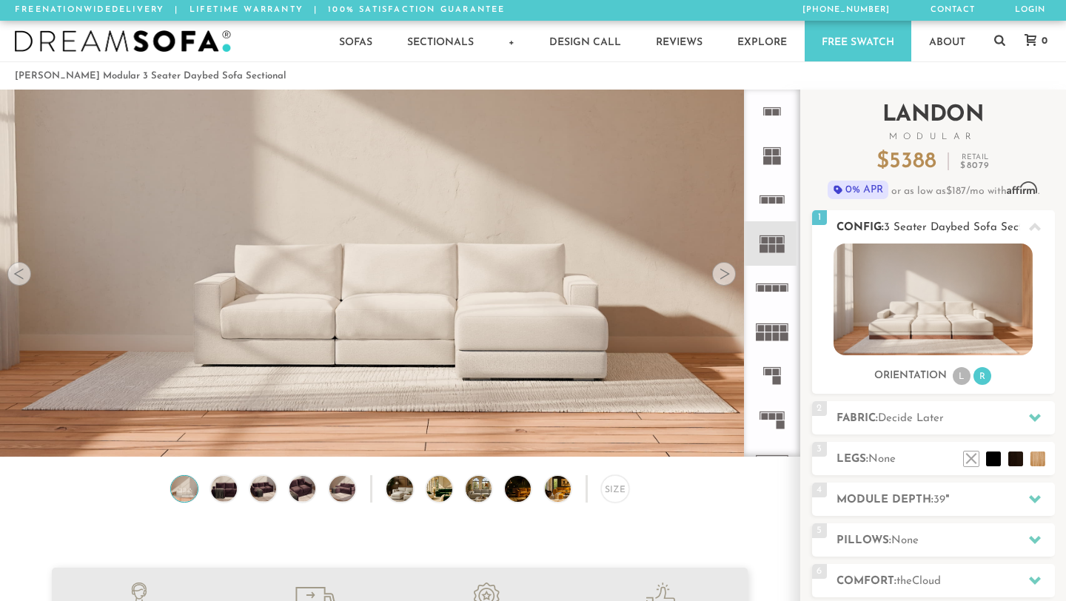
click at [961, 379] on li "L" at bounding box center [962, 376] width 18 height 18
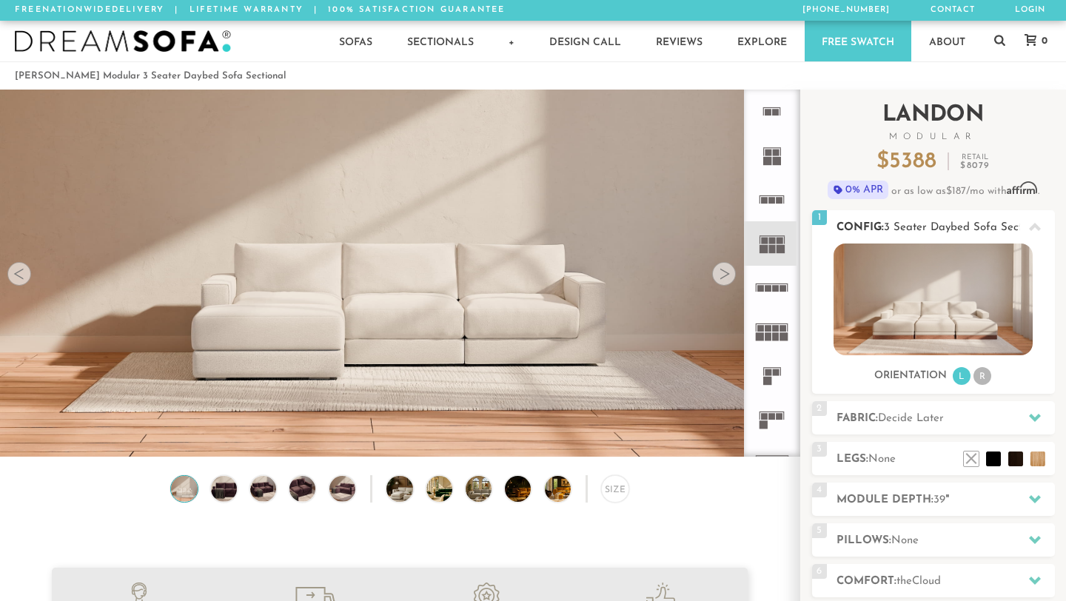
click at [981, 379] on li "R" at bounding box center [983, 376] width 18 height 18
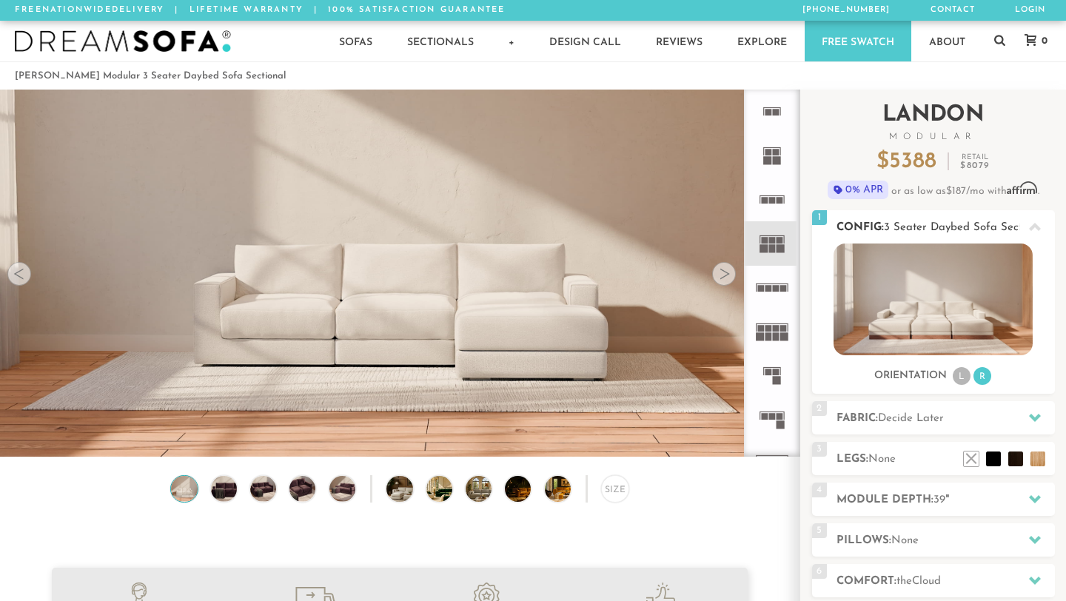
click at [962, 378] on li "L" at bounding box center [962, 376] width 18 height 18
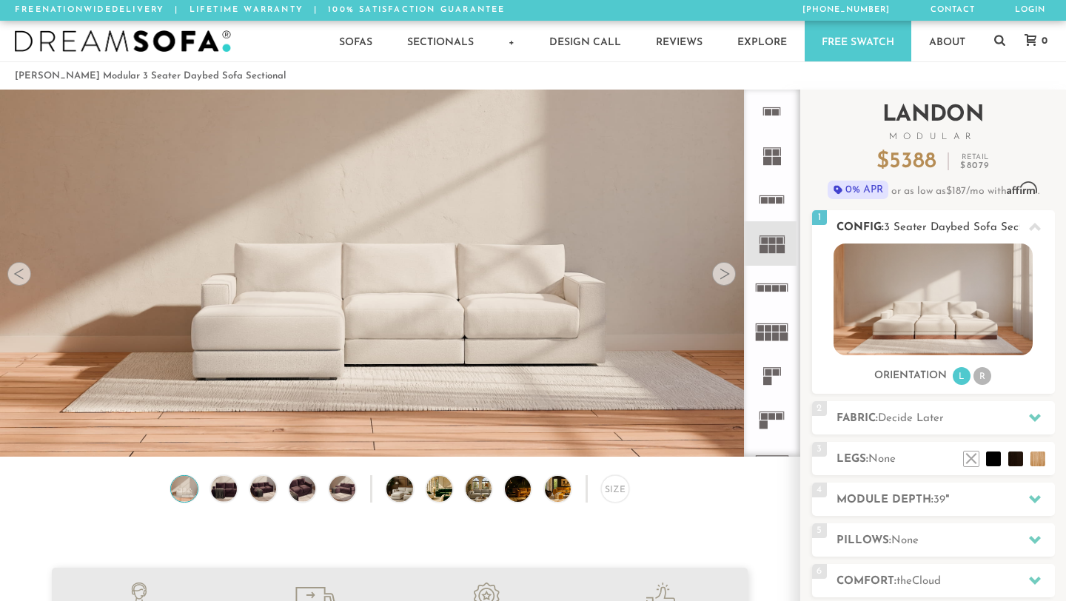
click at [981, 370] on li "R" at bounding box center [983, 376] width 18 height 18
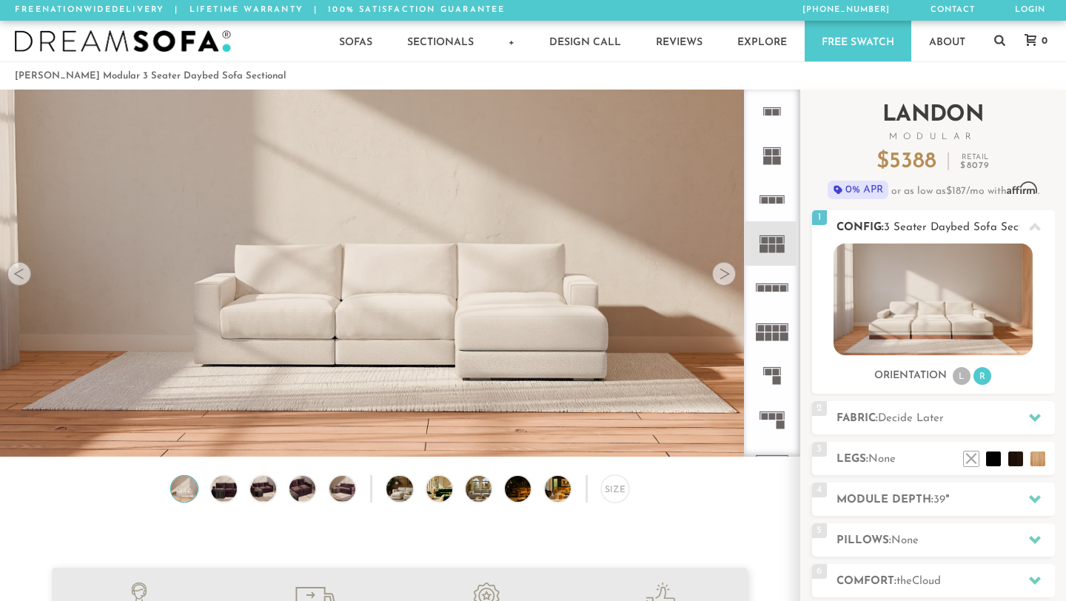
click at [962, 373] on li "L" at bounding box center [962, 376] width 18 height 18
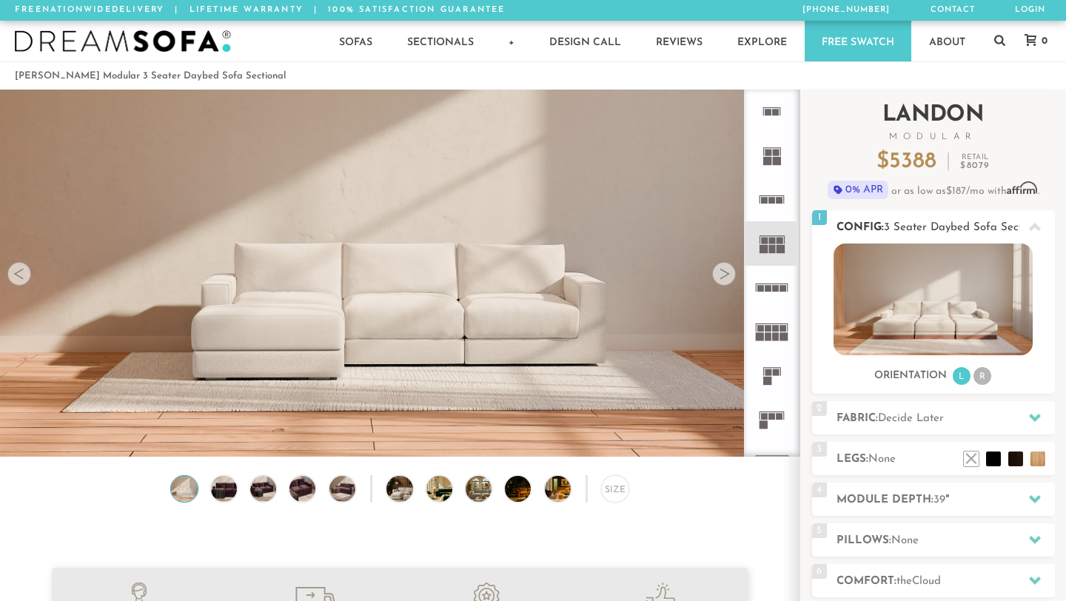
click at [993, 375] on div "Orientation L R" at bounding box center [933, 377] width 243 height 20
click at [983, 379] on li "R" at bounding box center [983, 376] width 18 height 18
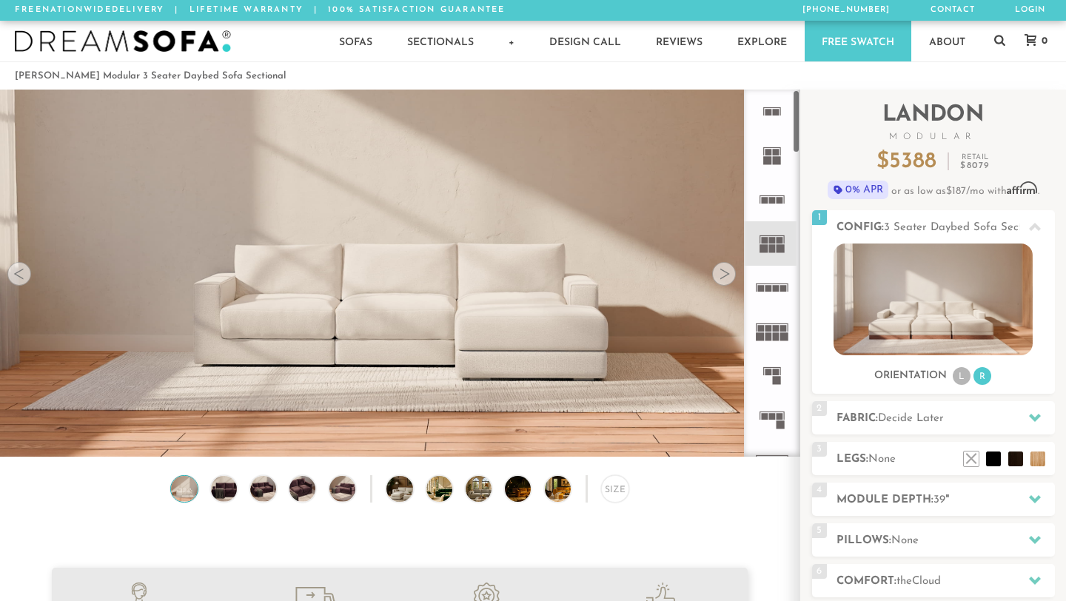
click at [770, 289] on rect at bounding box center [768, 288] width 7 height 7
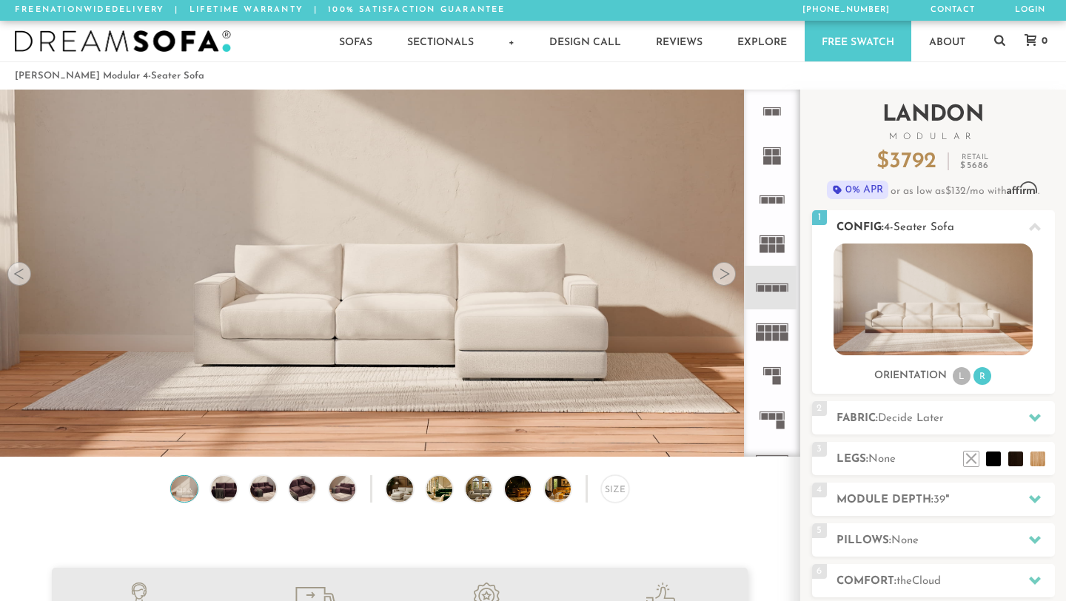
click at [918, 219] on h2 "Config: 4-Seater Sofa" at bounding box center [946, 227] width 218 height 17
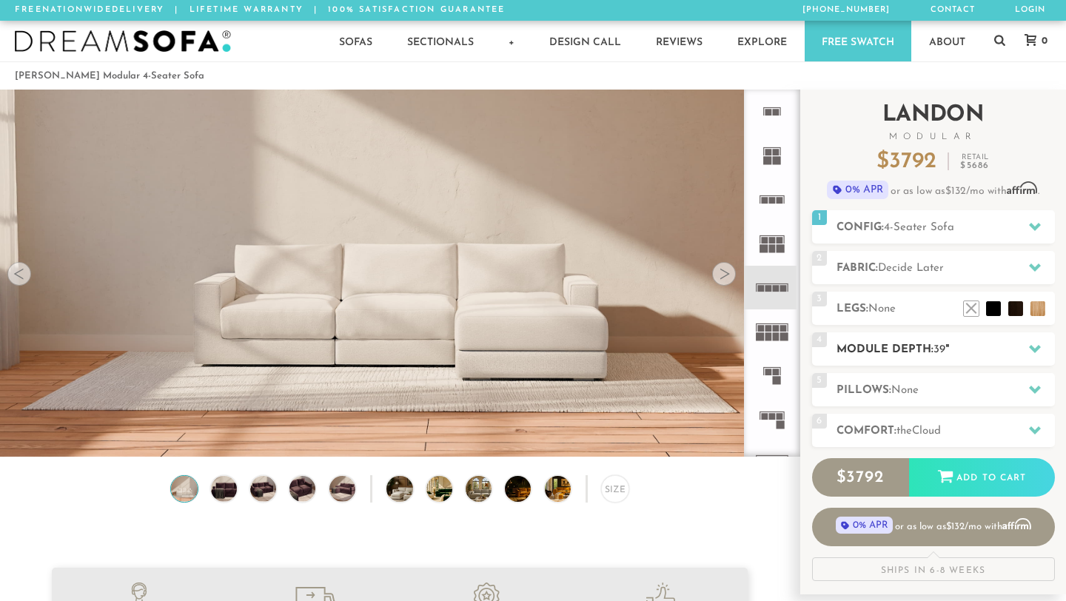
click at [932, 353] on h2 "Module Depth: 39 "" at bounding box center [946, 349] width 218 height 17
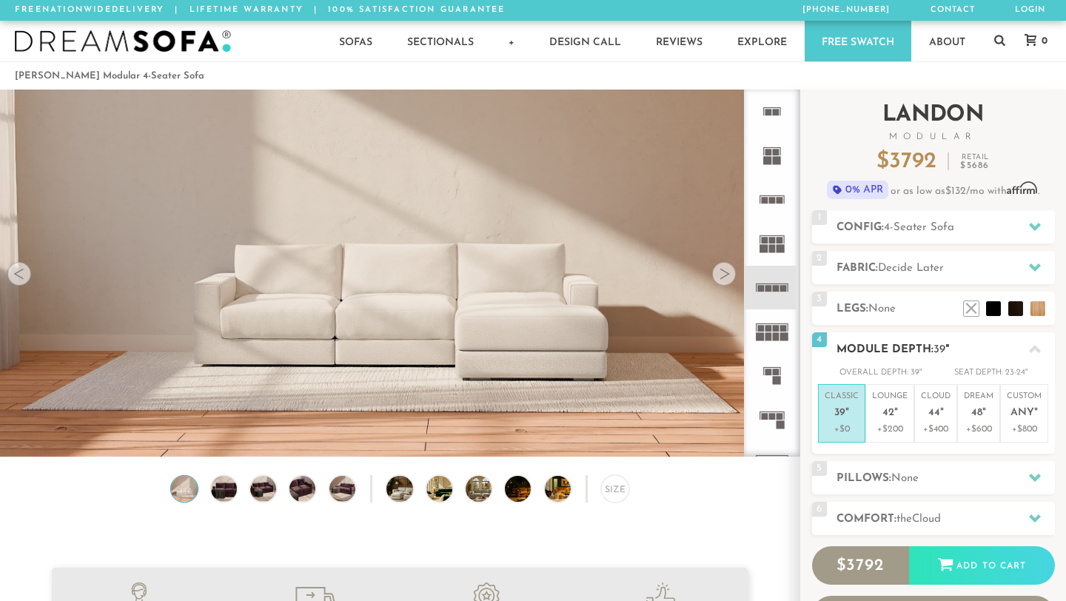
click at [932, 347] on h2 "Module Depth: 39 "" at bounding box center [946, 349] width 218 height 17
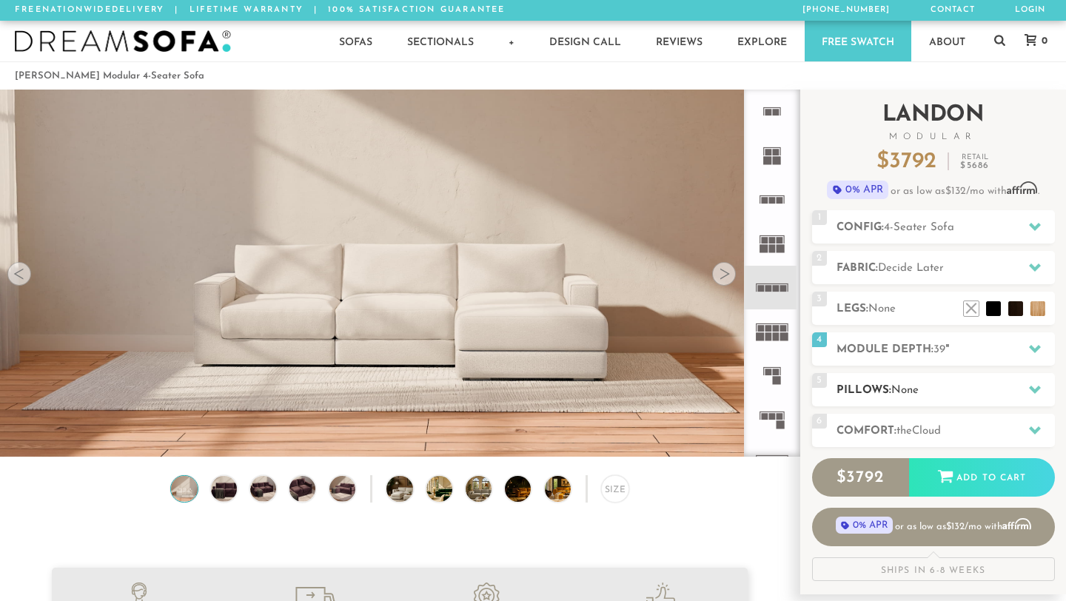
click at [916, 395] on span "None" at bounding box center [905, 390] width 27 height 11
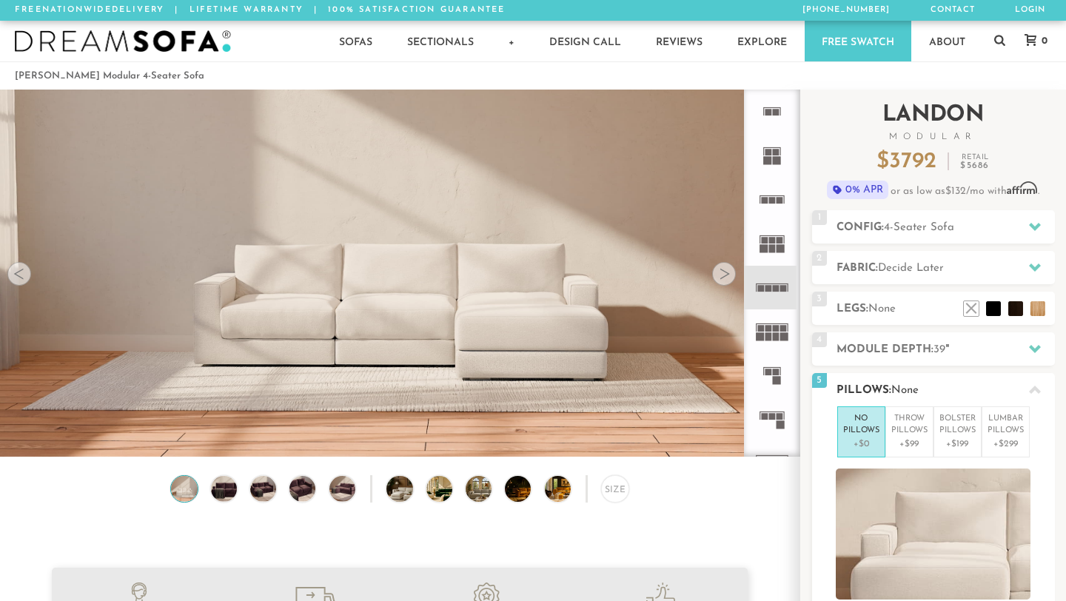
click at [917, 386] on span "None" at bounding box center [905, 390] width 27 height 11
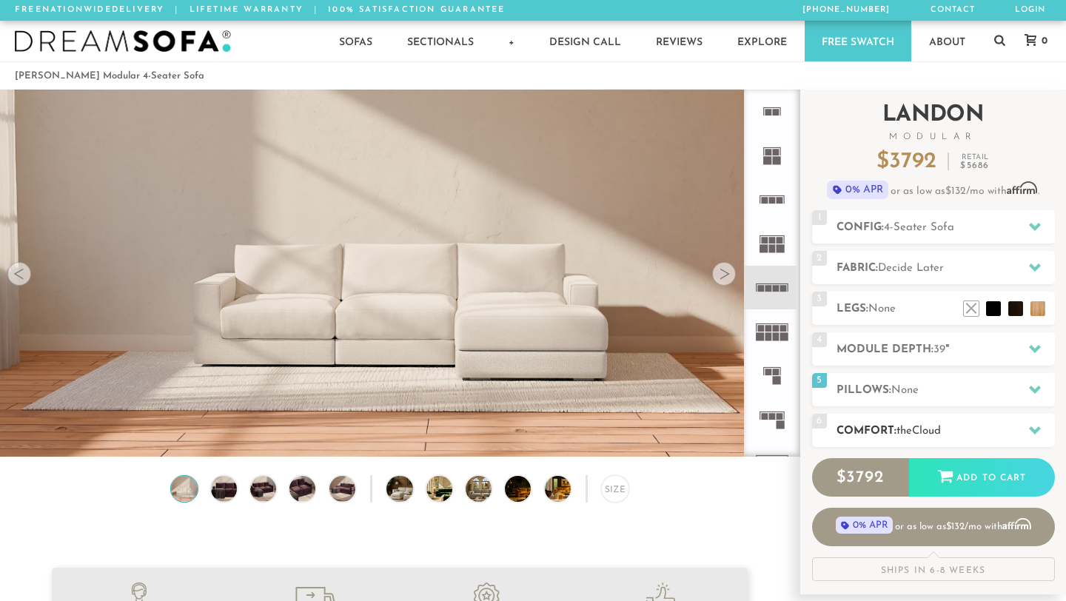
click at [904, 426] on span "the" at bounding box center [905, 431] width 16 height 11
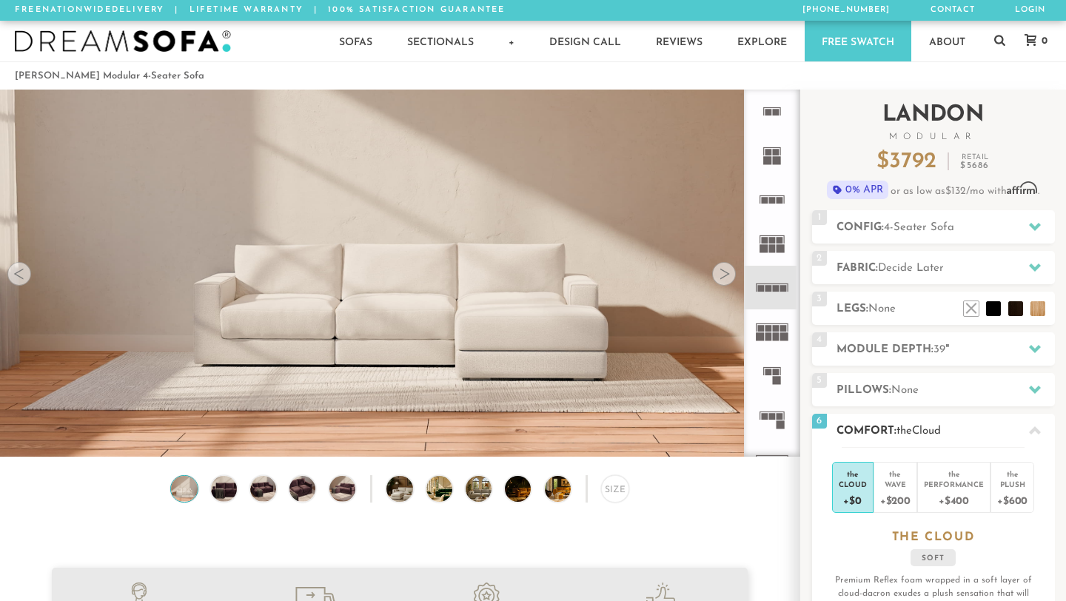
click at [904, 426] on span "the" at bounding box center [905, 431] width 16 height 11
